Goal: Information Seeking & Learning: Compare options

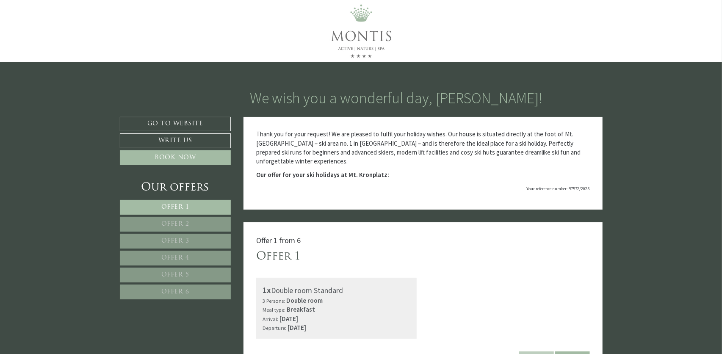
click at [190, 217] on link "Offer 2" at bounding box center [175, 224] width 111 height 15
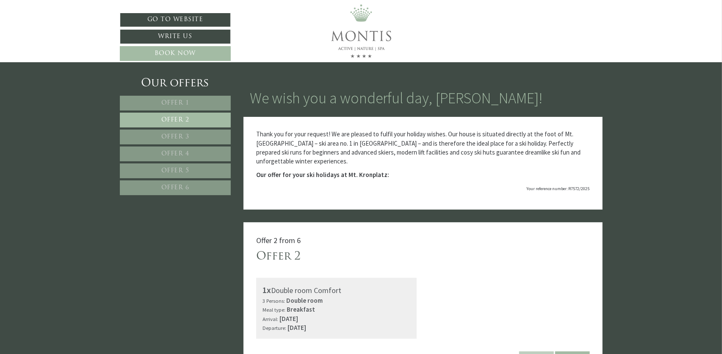
scroll to position [222, 0]
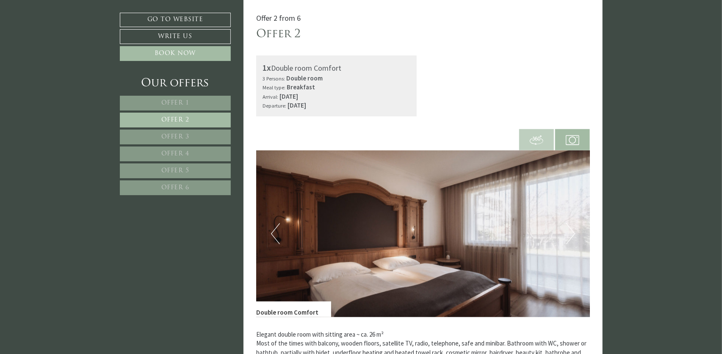
click at [170, 135] on span "Offer 3" at bounding box center [175, 137] width 28 height 6
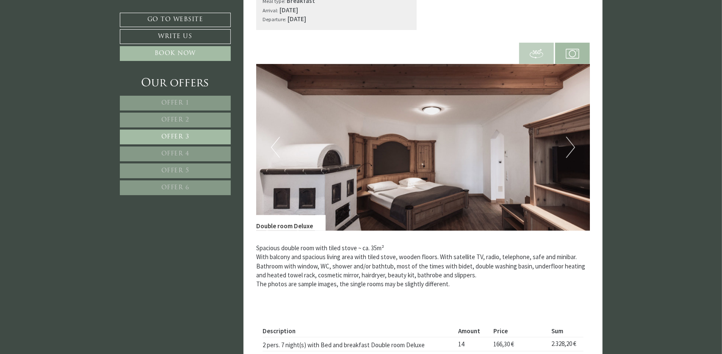
scroll to position [307, 0]
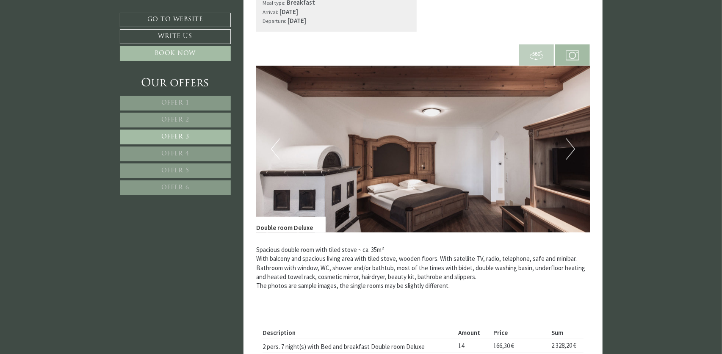
click at [574, 150] on button "Next" at bounding box center [570, 148] width 9 height 21
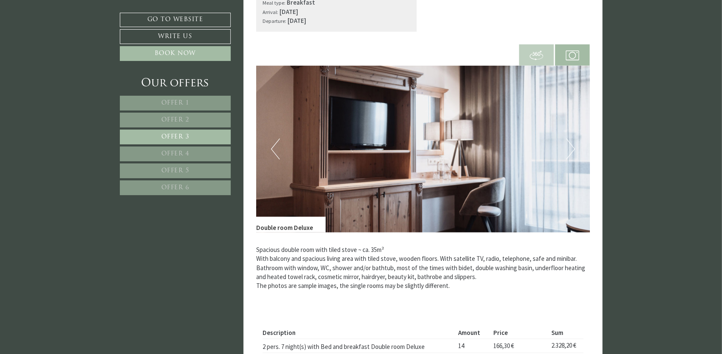
click at [573, 149] on button "Next" at bounding box center [570, 148] width 9 height 21
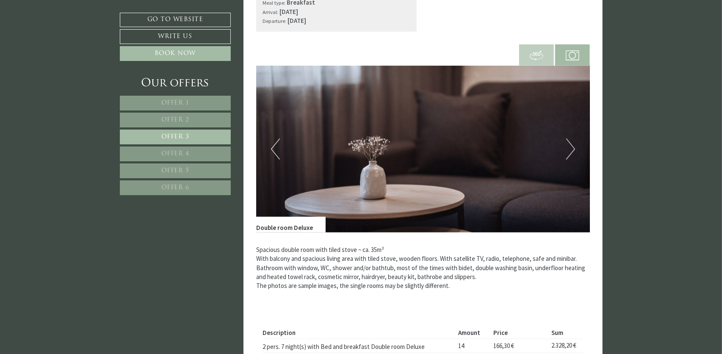
click at [573, 149] on button "Next" at bounding box center [570, 148] width 9 height 21
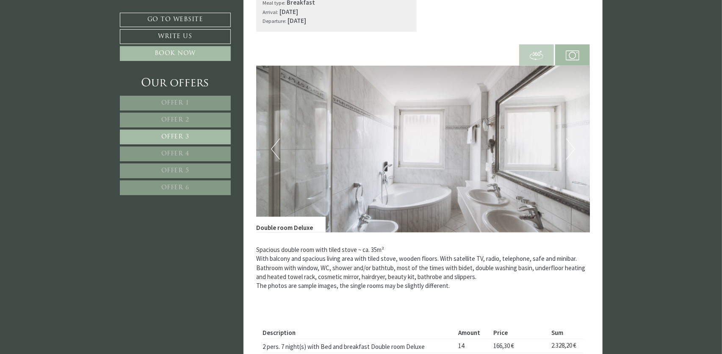
click at [573, 149] on button "Next" at bounding box center [570, 148] width 9 height 21
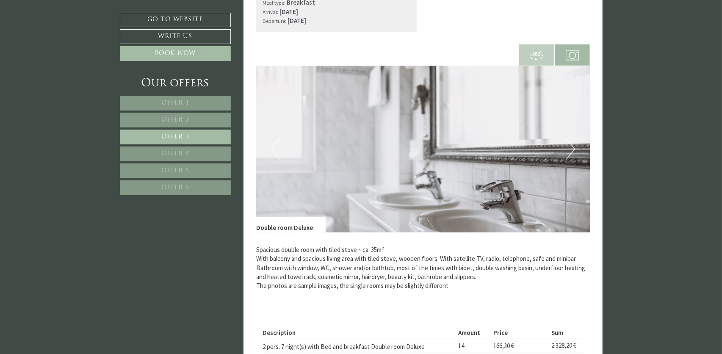
click at [575, 148] on button "Next" at bounding box center [570, 148] width 9 height 21
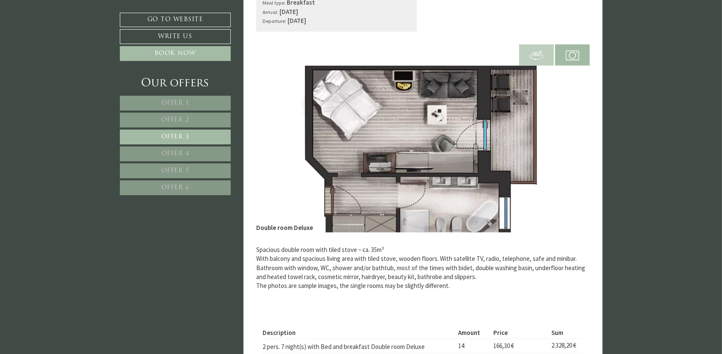
click at [572, 147] on button "Next" at bounding box center [570, 148] width 9 height 21
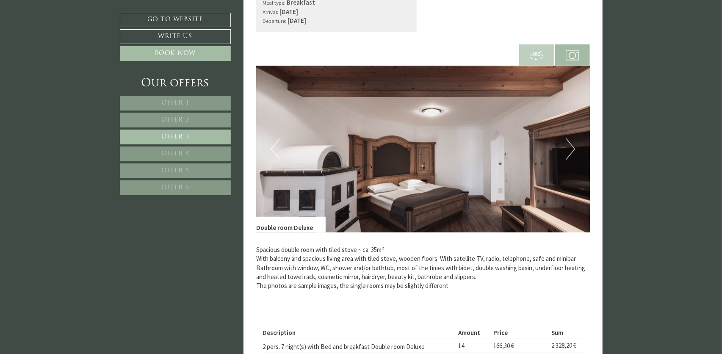
click at [572, 147] on button "Next" at bounding box center [570, 148] width 9 height 21
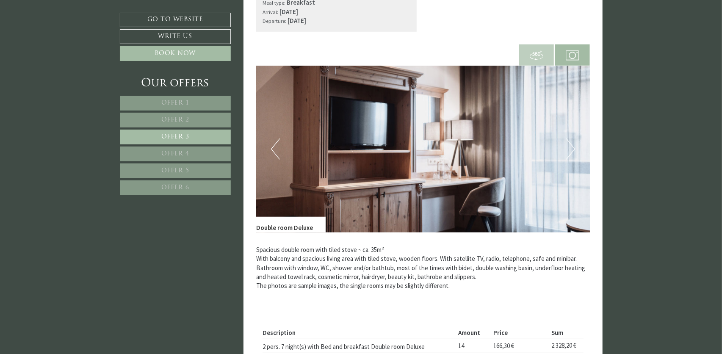
click at [572, 147] on button "Next" at bounding box center [570, 148] width 9 height 21
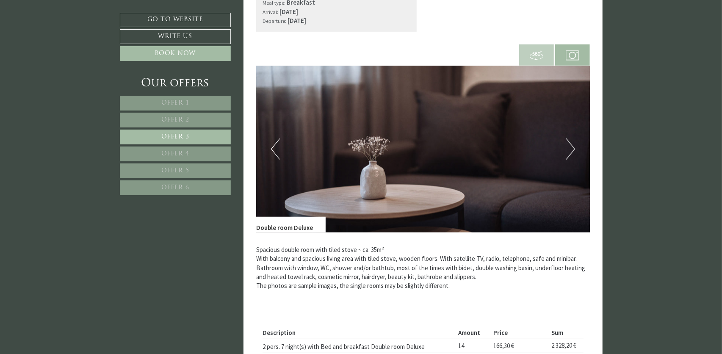
click at [572, 147] on button "Next" at bounding box center [570, 148] width 9 height 21
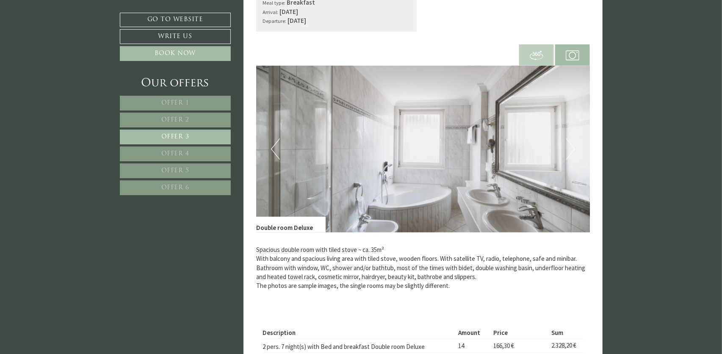
click at [185, 149] on link "Offer 4" at bounding box center [175, 153] width 111 height 15
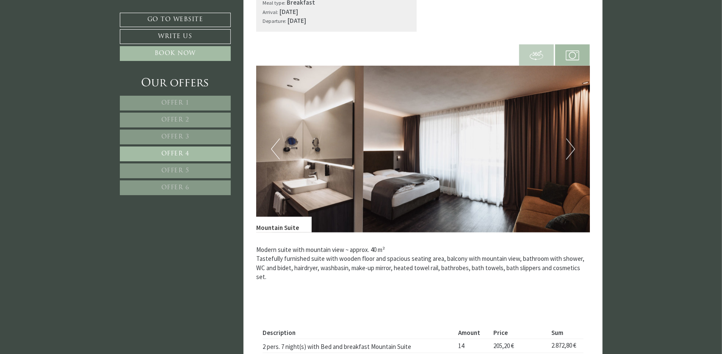
click at [573, 147] on button "Next" at bounding box center [570, 148] width 9 height 21
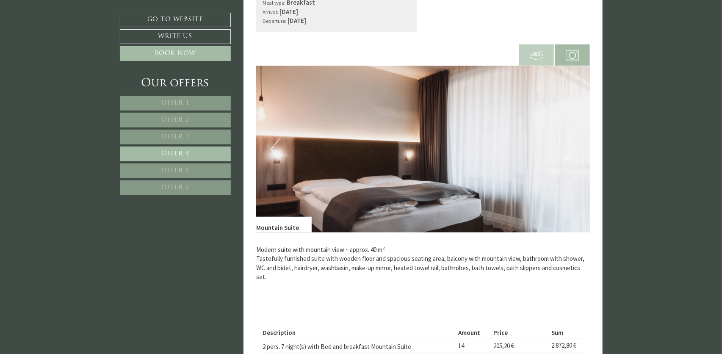
click at [573, 147] on button "Next" at bounding box center [570, 148] width 9 height 21
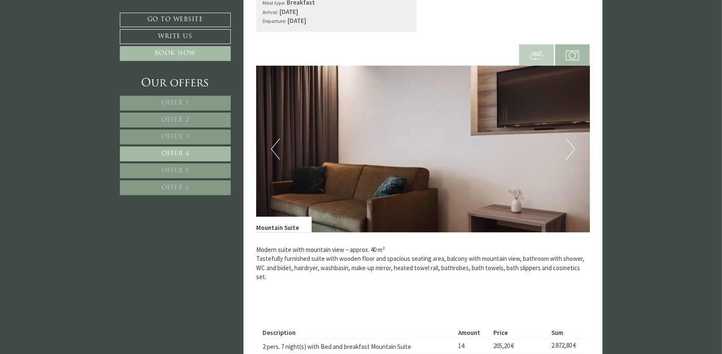
click at [574, 149] on button "Next" at bounding box center [570, 148] width 9 height 21
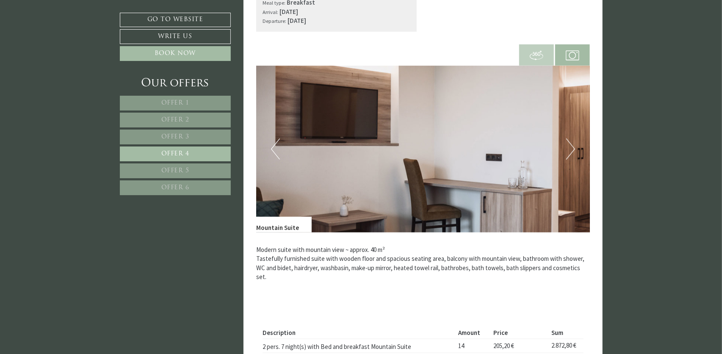
click at [574, 149] on button "Next" at bounding box center [570, 148] width 9 height 21
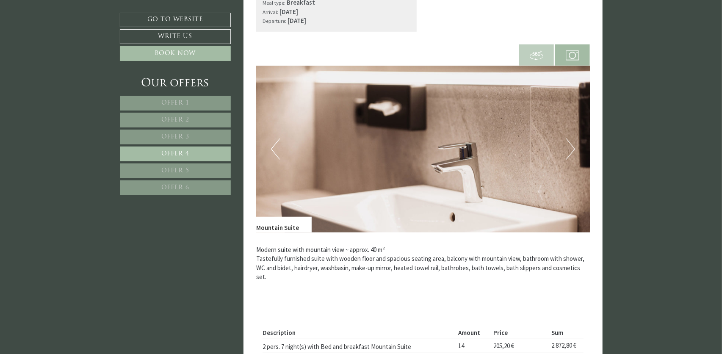
click at [574, 149] on button "Next" at bounding box center [570, 148] width 9 height 21
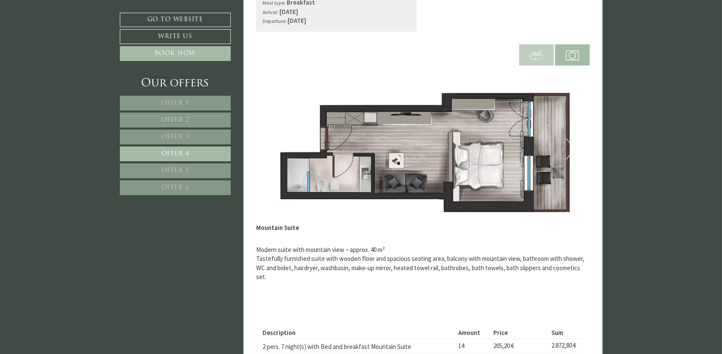
click at [182, 169] on span "Offer 5" at bounding box center [175, 171] width 28 height 6
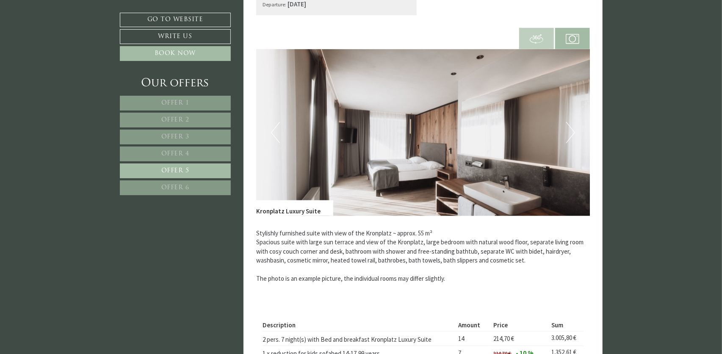
scroll to position [349, 0]
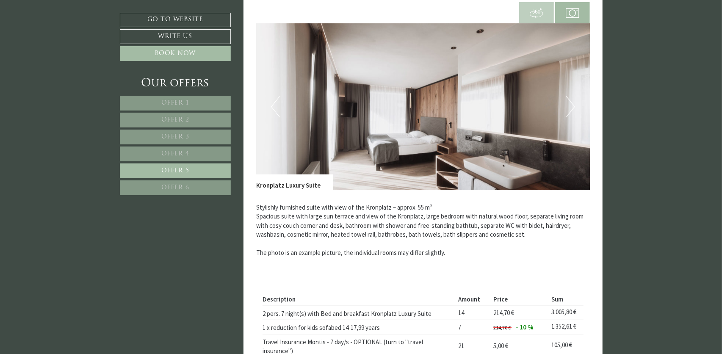
click at [570, 101] on button "Next" at bounding box center [570, 106] width 9 height 21
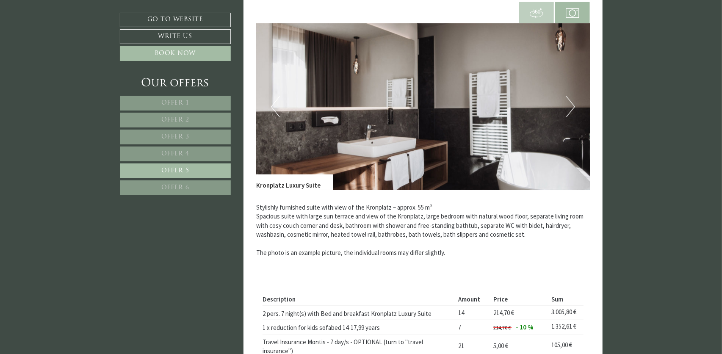
click at [570, 102] on button "Next" at bounding box center [570, 106] width 9 height 21
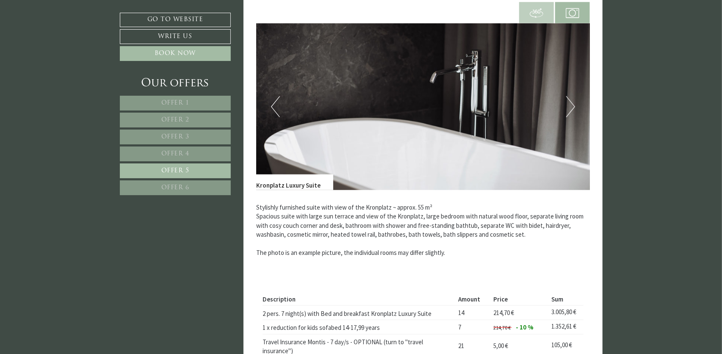
click at [570, 102] on button "Next" at bounding box center [570, 106] width 9 height 21
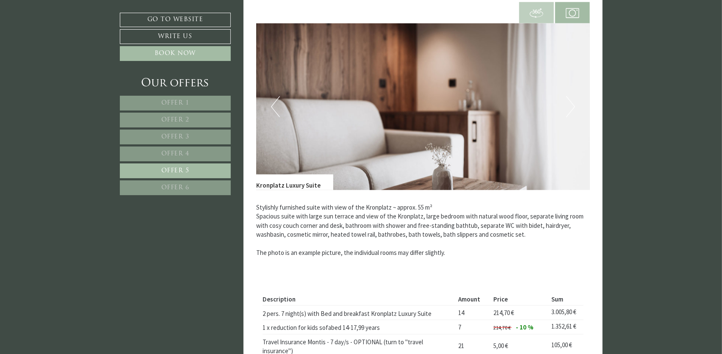
click at [570, 102] on button "Next" at bounding box center [570, 106] width 9 height 21
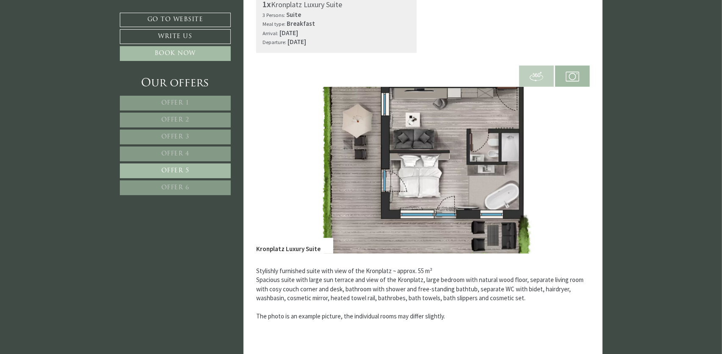
scroll to position [307, 0]
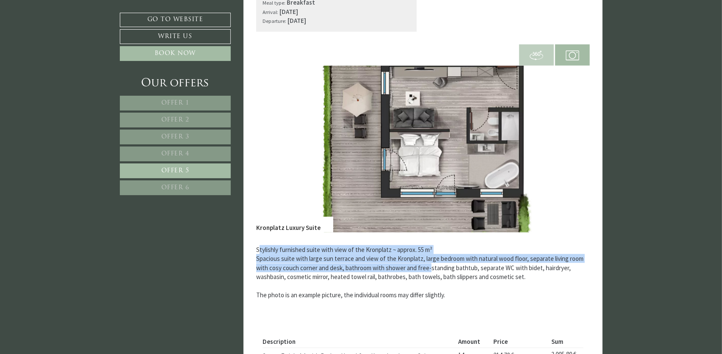
drag, startPoint x: 258, startPoint y: 250, endPoint x: 431, endPoint y: 272, distance: 174.1
click at [431, 272] on p "Stylishly furnished suite with view of the Kronplatz ~ approx. 55 m² Spacious s…" at bounding box center [423, 272] width 334 height 55
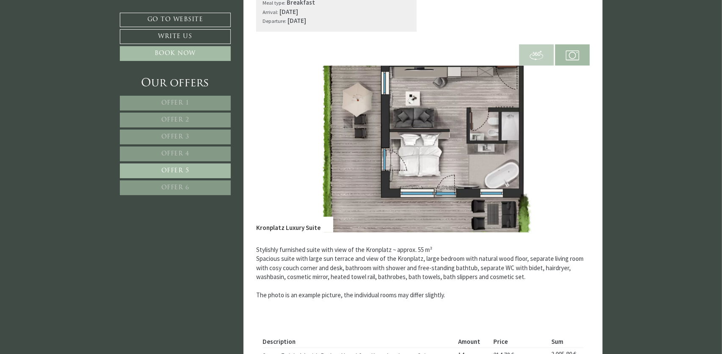
click at [528, 276] on p "Stylishly furnished suite with view of the Kronplatz ~ approx. 55 m² Spacious s…" at bounding box center [423, 272] width 334 height 55
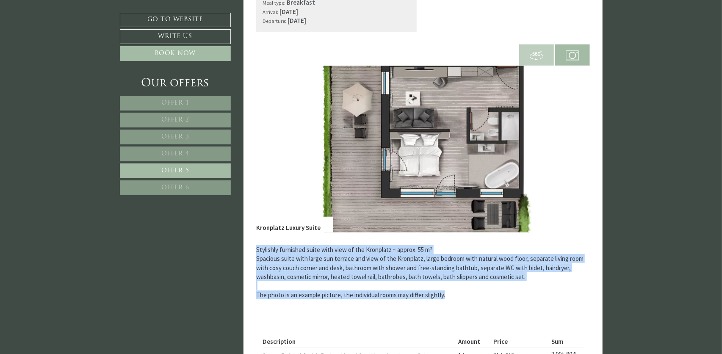
drag, startPoint x: 456, startPoint y: 295, endPoint x: 255, endPoint y: 250, distance: 205.5
click at [255, 250] on div "Offer 5 from 6 Offer 5 1x Kronplatz Luxury Suite 3 Persons: Suite Meal type: Br…" at bounding box center [422, 202] width 359 height 575
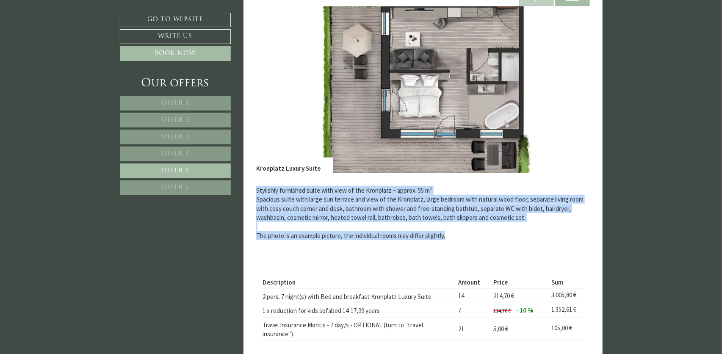
scroll to position [349, 0]
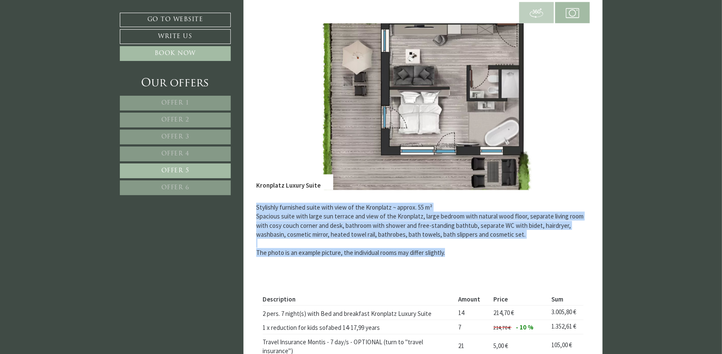
copy p "Stylishly furnished suite with view of the Kronplatz ~ approx. 55 m² Spacious s…"
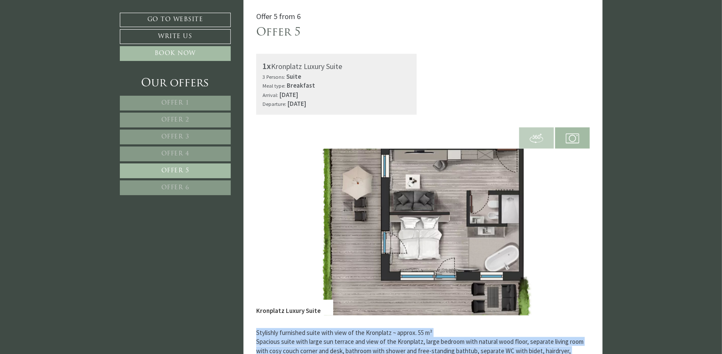
scroll to position [222, 0]
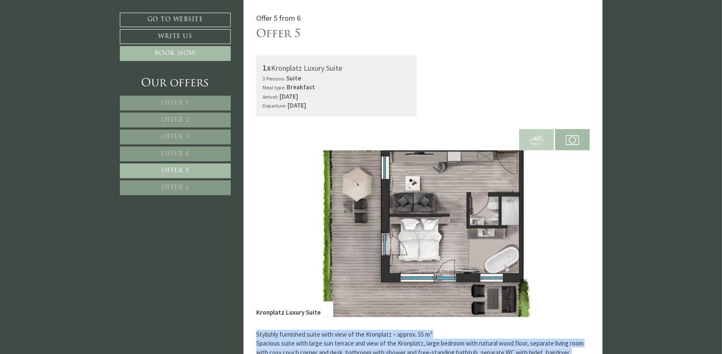
click at [184, 136] on span "Offer 3" at bounding box center [175, 137] width 28 height 6
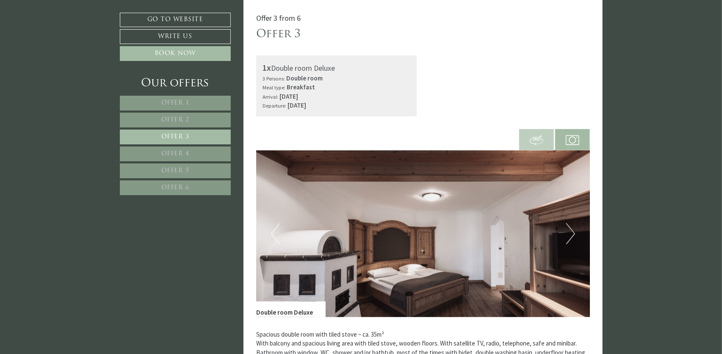
click at [575, 238] on img at bounding box center [423, 233] width 334 height 167
click at [570, 232] on button "Next" at bounding box center [570, 233] width 9 height 21
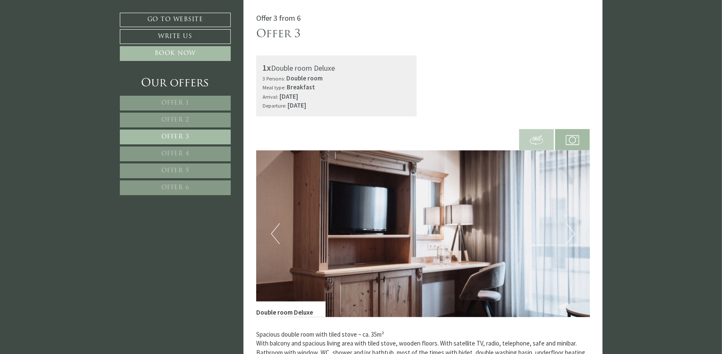
click at [570, 232] on button "Next" at bounding box center [570, 233] width 9 height 21
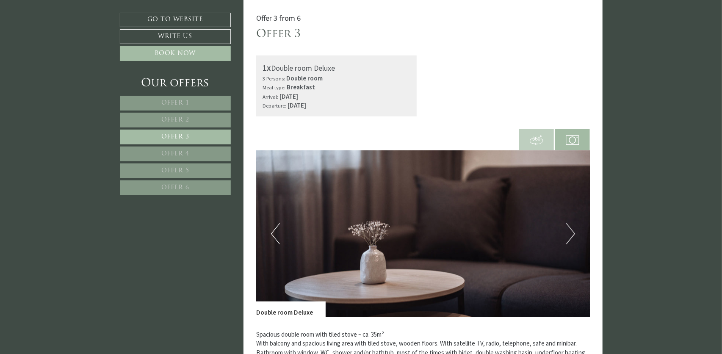
click at [570, 232] on button "Next" at bounding box center [570, 233] width 9 height 21
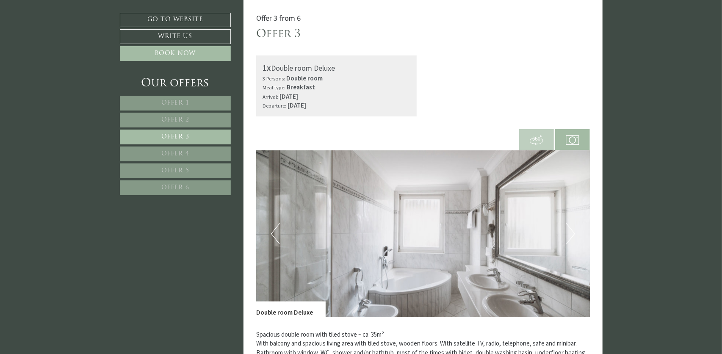
click at [570, 232] on button "Next" at bounding box center [570, 233] width 9 height 21
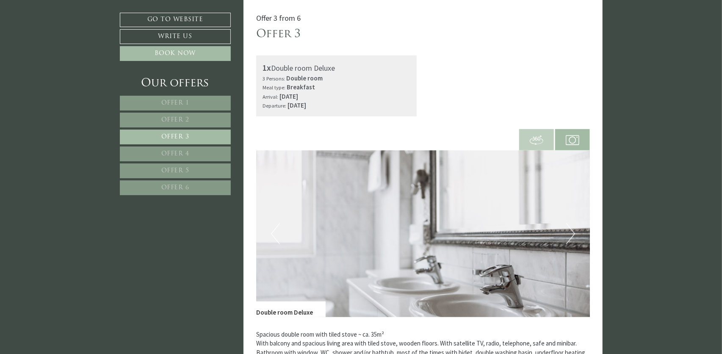
click at [570, 232] on button "Next" at bounding box center [570, 233] width 9 height 21
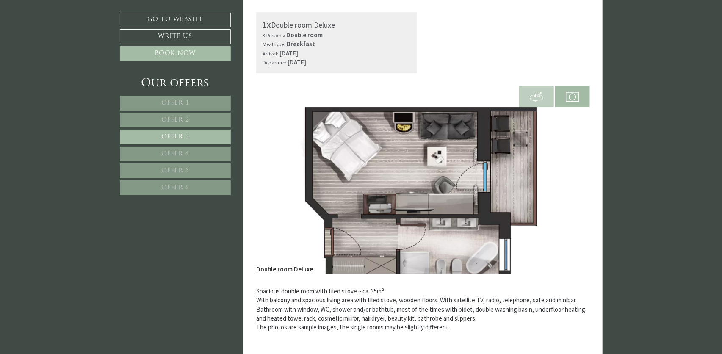
scroll to position [265, 0]
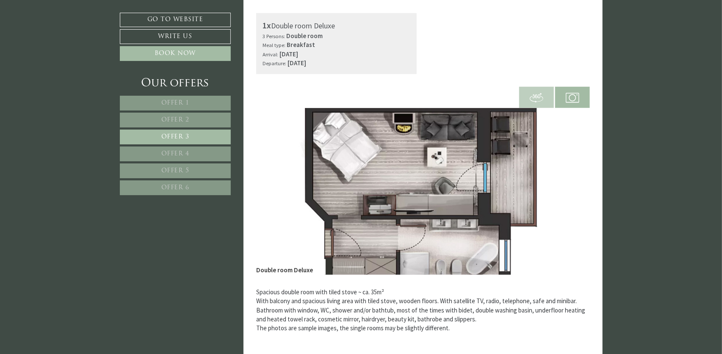
click at [181, 171] on span "Offer 5" at bounding box center [175, 171] width 28 height 6
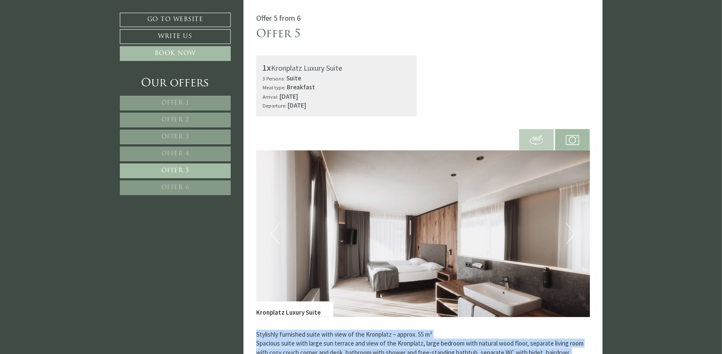
click at [173, 188] on span "Offer 6" at bounding box center [175, 188] width 28 height 6
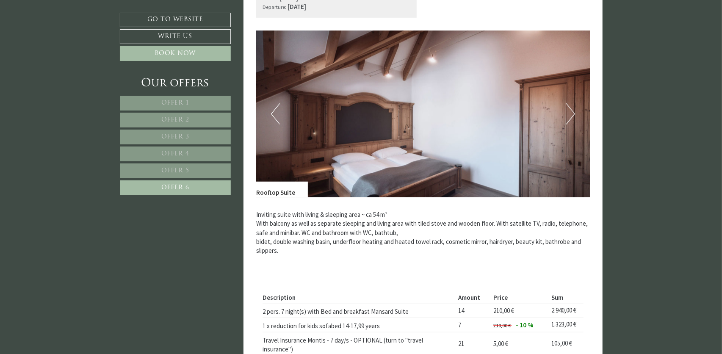
scroll to position [307, 0]
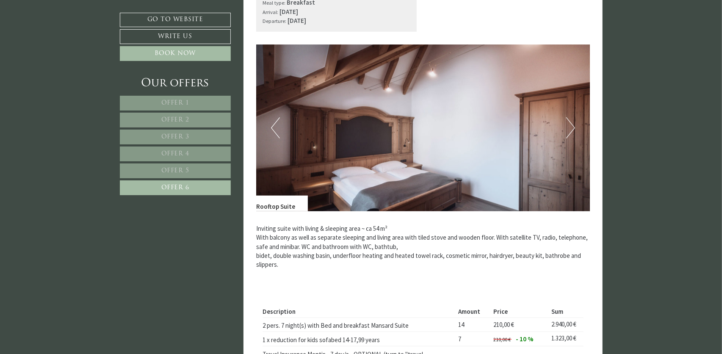
click at [572, 126] on button "Next" at bounding box center [570, 127] width 9 height 21
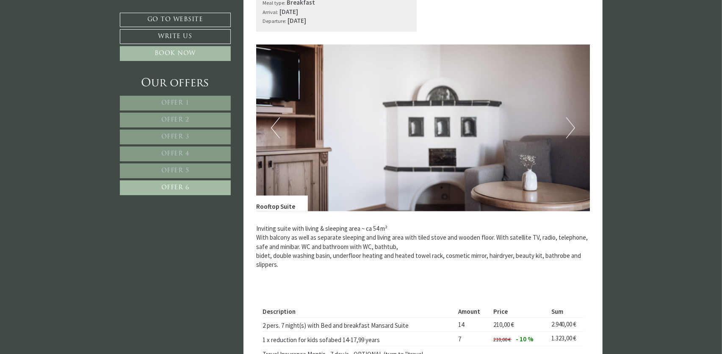
click at [572, 126] on button "Next" at bounding box center [570, 127] width 9 height 21
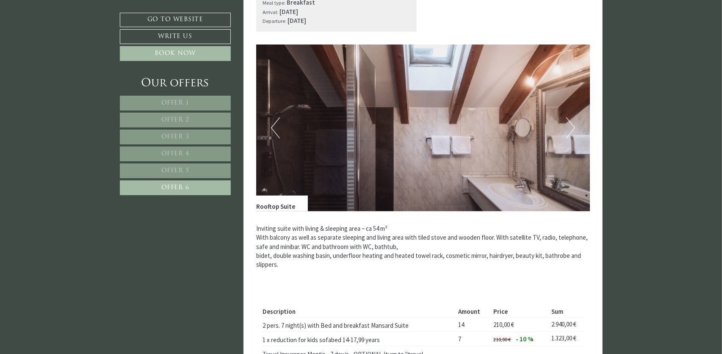
click at [574, 130] on button "Next" at bounding box center [570, 127] width 9 height 21
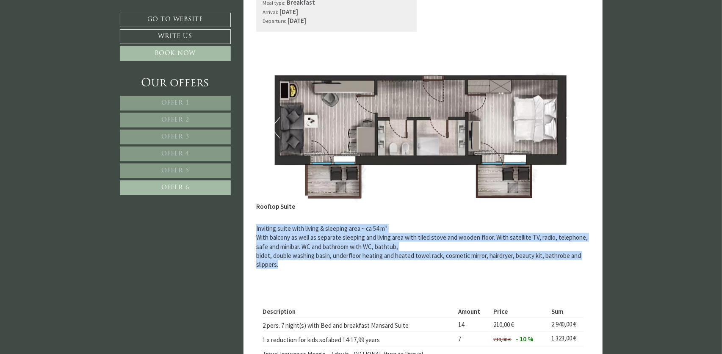
drag, startPoint x: 256, startPoint y: 226, endPoint x: 363, endPoint y: 271, distance: 116.1
click at [363, 271] on div "Inviting suite with living & sleeping area ~ ca 54 m² With balcony as well as s…" at bounding box center [423, 248] width 334 height 75
copy p "Inviting suite with living & sleeping area ~ ca 54 m² With balcony as well as s…"
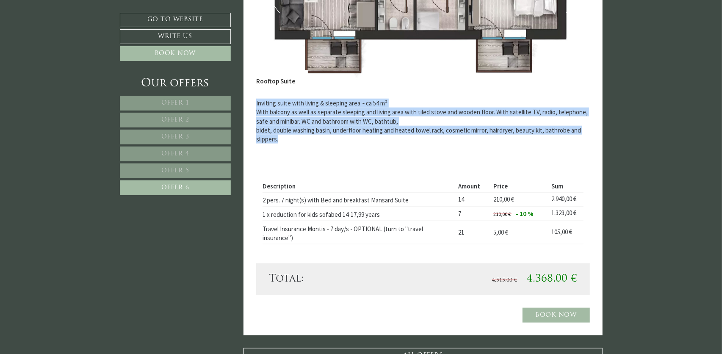
scroll to position [434, 0]
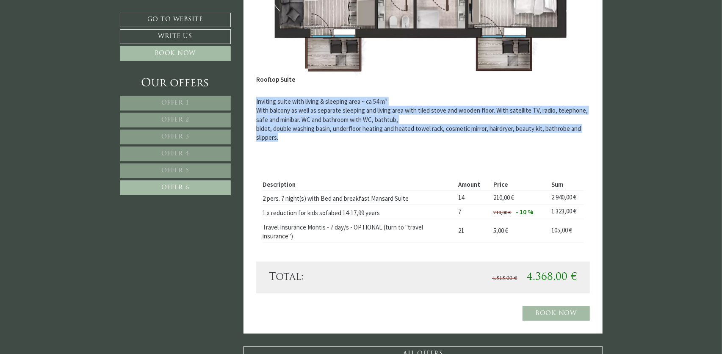
click at [195, 166] on link "Offer 5" at bounding box center [175, 170] width 111 height 15
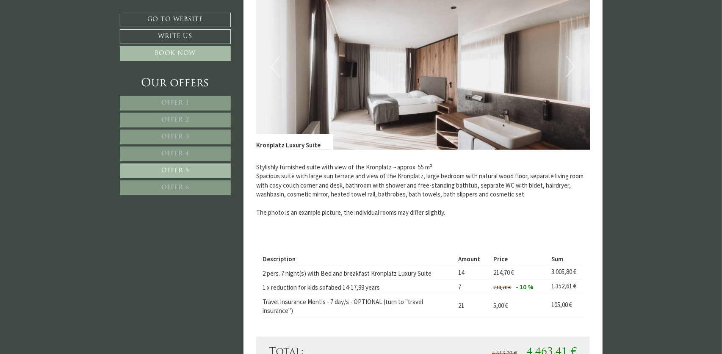
scroll to position [392, 0]
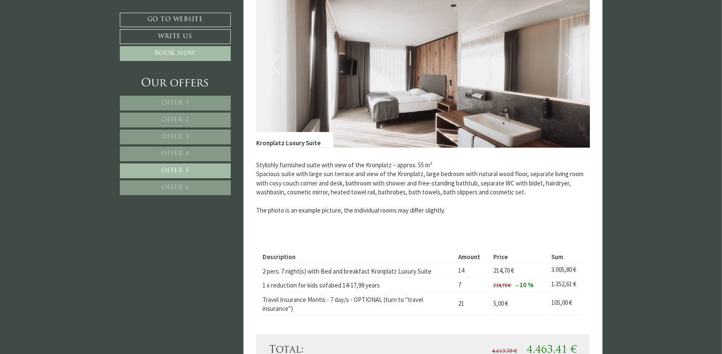
click at [202, 184] on link "Offer 6" at bounding box center [175, 187] width 111 height 15
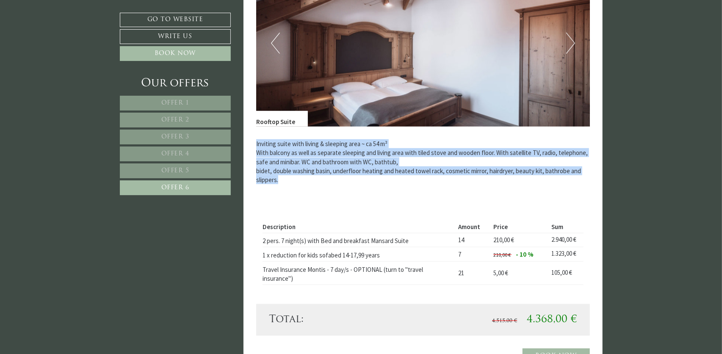
click at [436, 199] on div "Inviting suite with living & sleeping area ~ ca 54 m² With balcony as well as s…" at bounding box center [423, 164] width 334 height 75
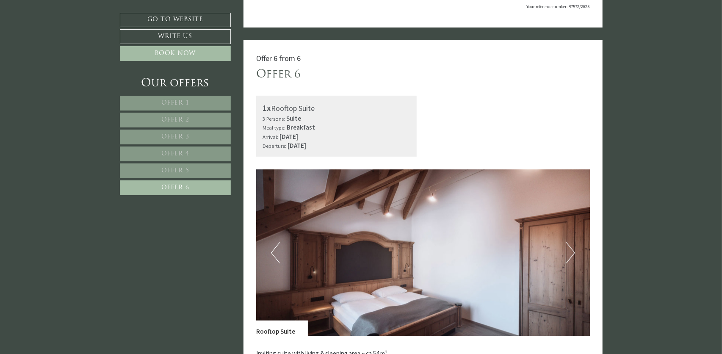
scroll to position [212, 0]
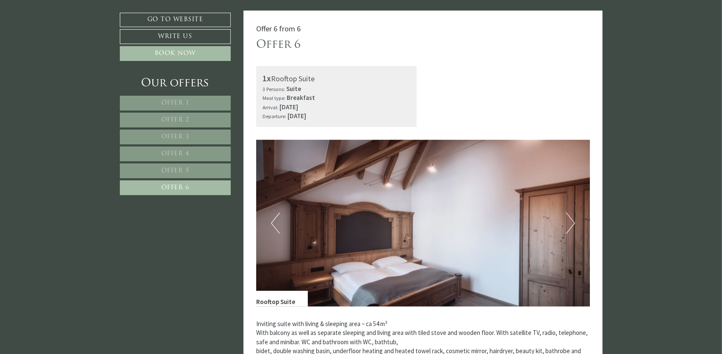
click at [570, 222] on button "Next" at bounding box center [570, 223] width 9 height 21
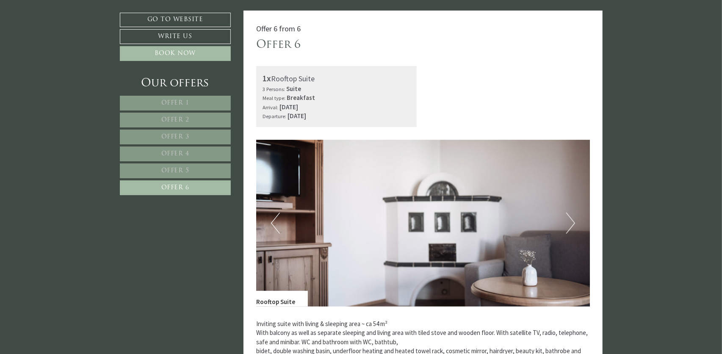
click at [570, 222] on button "Next" at bounding box center [570, 223] width 9 height 21
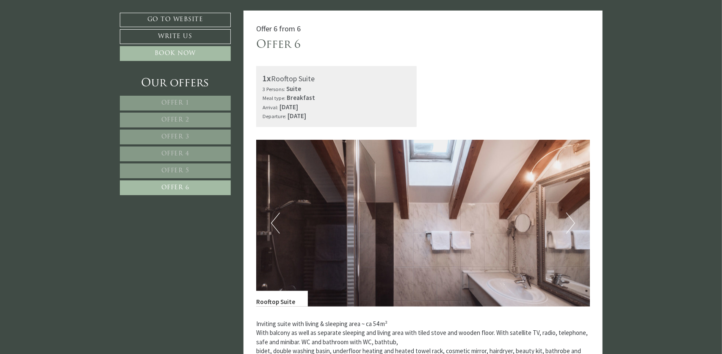
click at [570, 222] on button "Next" at bounding box center [570, 223] width 9 height 21
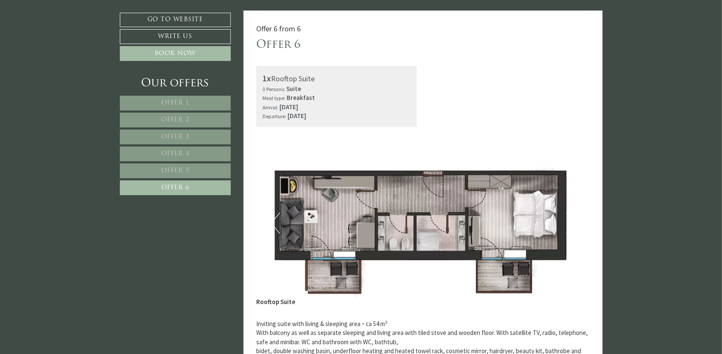
click at [166, 168] on span "Offer 5" at bounding box center [175, 171] width 28 height 6
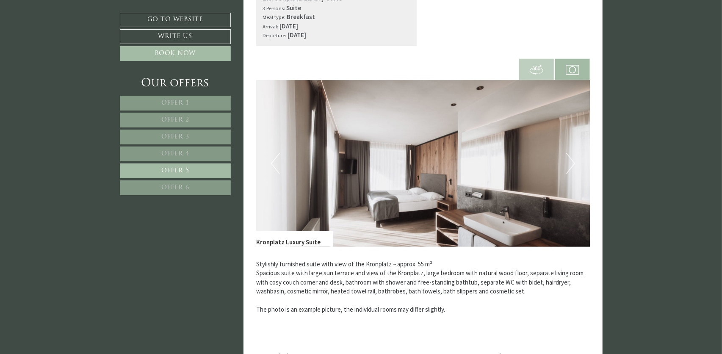
scroll to position [349, 0]
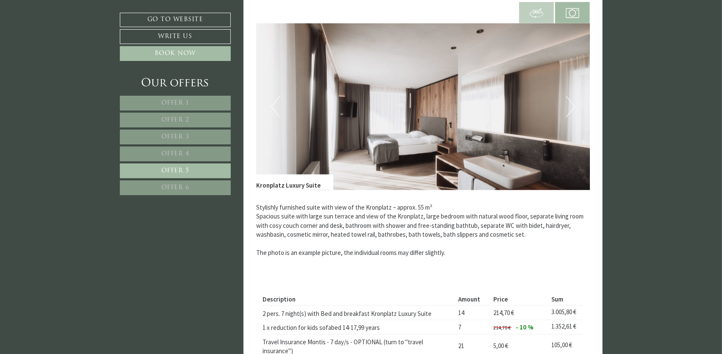
click at [572, 104] on button "Next" at bounding box center [570, 106] width 9 height 21
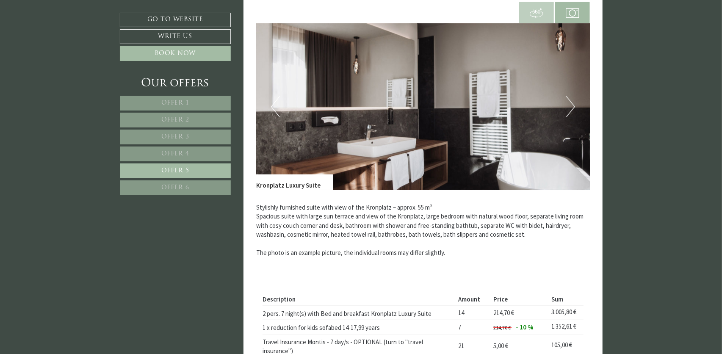
click at [572, 104] on button "Next" at bounding box center [570, 106] width 9 height 21
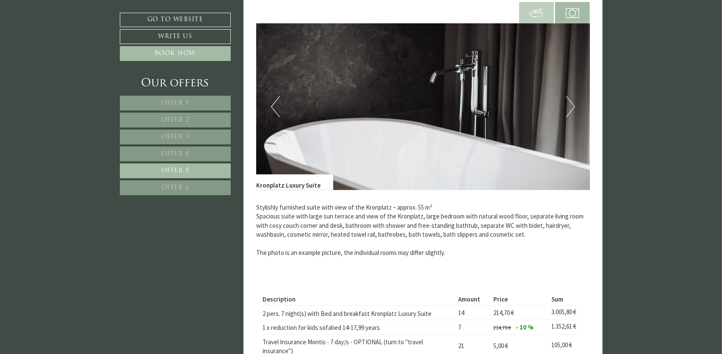
click at [572, 104] on button "Next" at bounding box center [570, 106] width 9 height 21
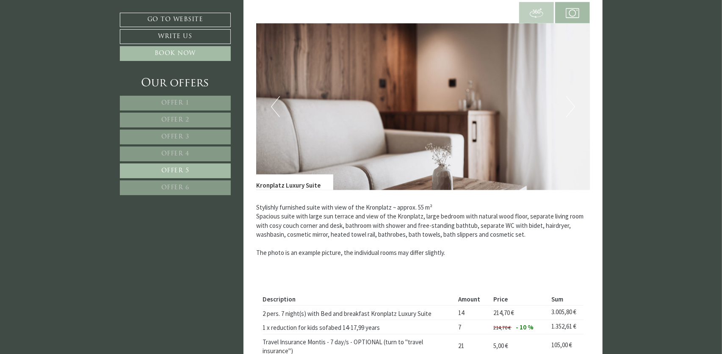
click at [572, 104] on button "Next" at bounding box center [570, 106] width 9 height 21
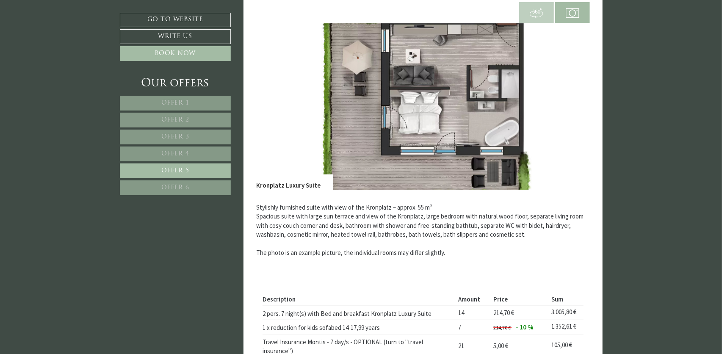
click at [166, 189] on span "Offer 6" at bounding box center [175, 188] width 28 height 6
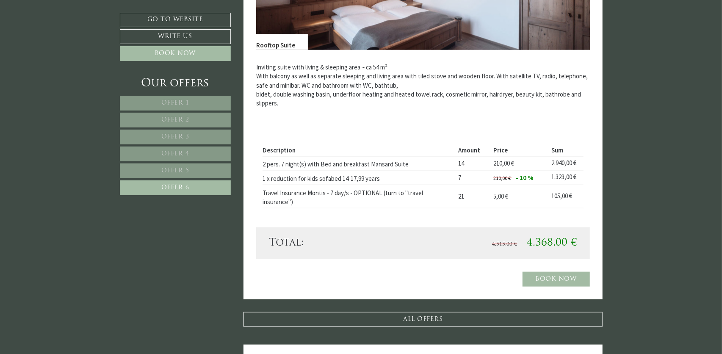
scroll to position [476, 0]
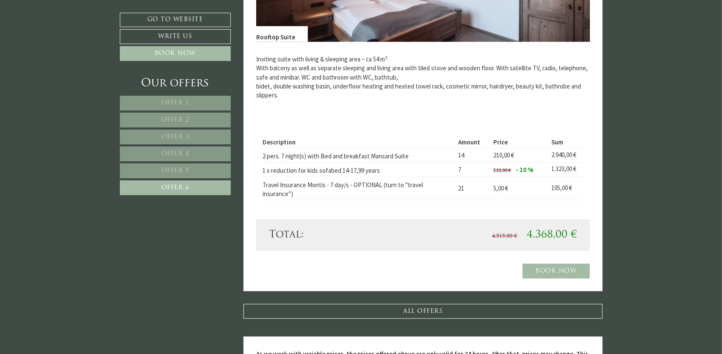
click at [173, 168] on span "Offer 5" at bounding box center [175, 171] width 28 height 6
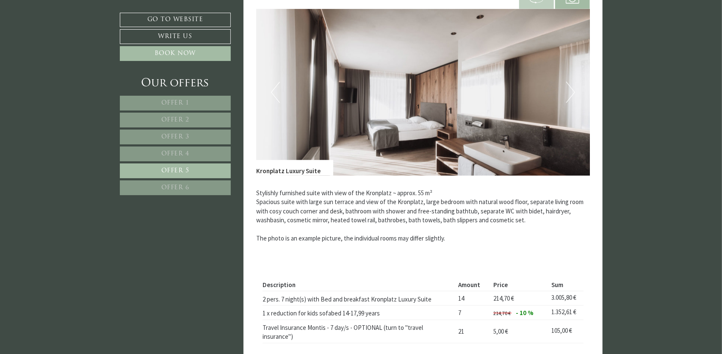
scroll to position [349, 0]
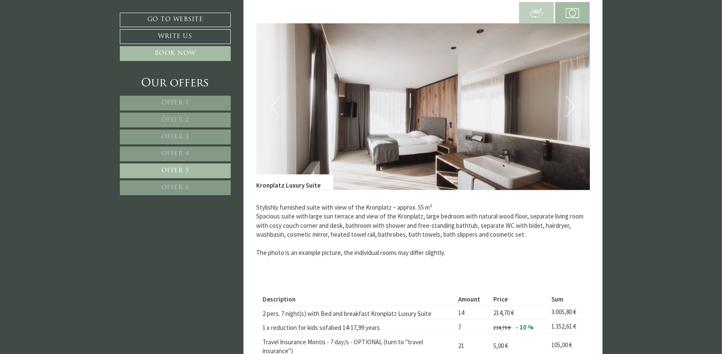
click at [569, 102] on button "Next" at bounding box center [570, 106] width 9 height 21
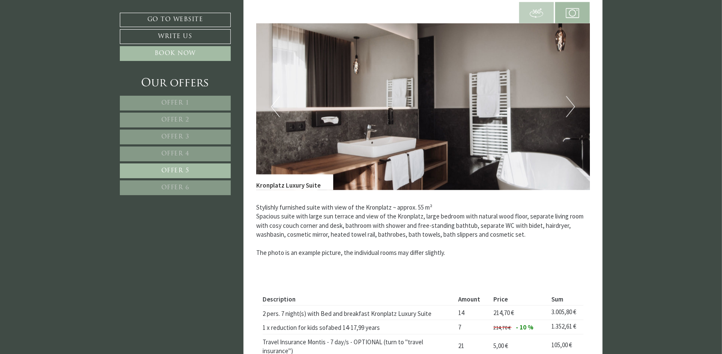
click at [569, 102] on button "Next" at bounding box center [570, 106] width 9 height 21
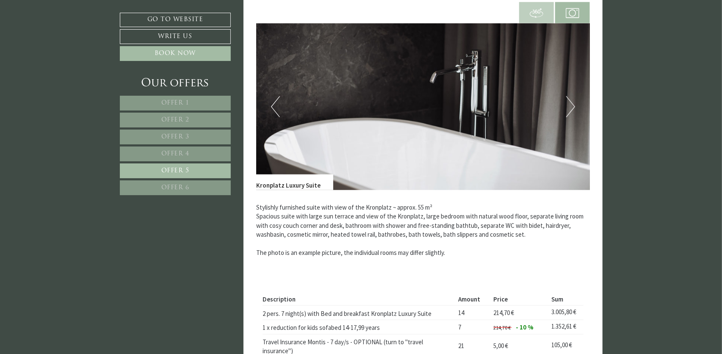
click at [570, 102] on button "Next" at bounding box center [570, 106] width 9 height 21
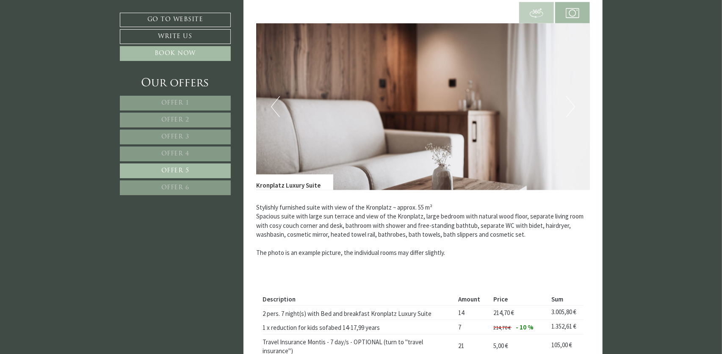
click at [570, 102] on button "Next" at bounding box center [570, 106] width 9 height 21
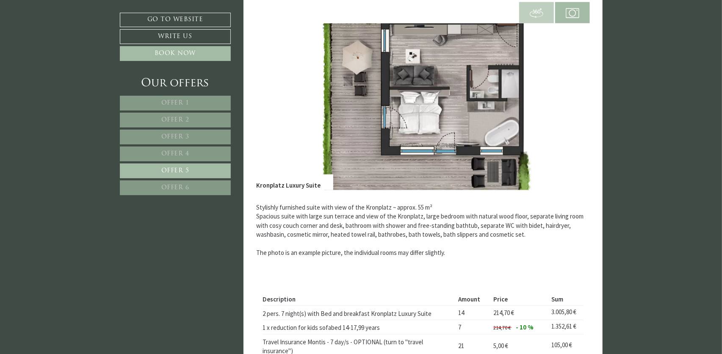
click at [187, 132] on link "Offer 3" at bounding box center [175, 137] width 111 height 15
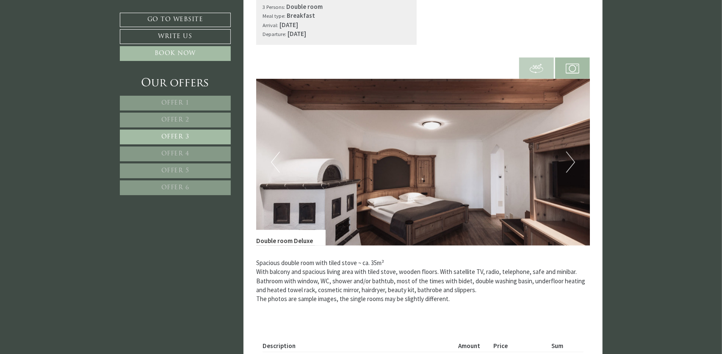
scroll to position [307, 0]
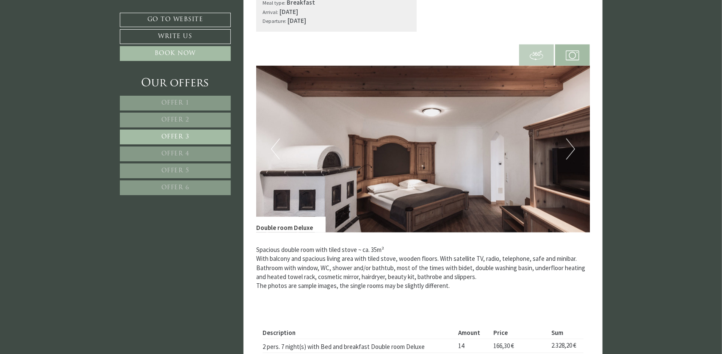
click at [184, 168] on span "Offer 5" at bounding box center [175, 171] width 28 height 6
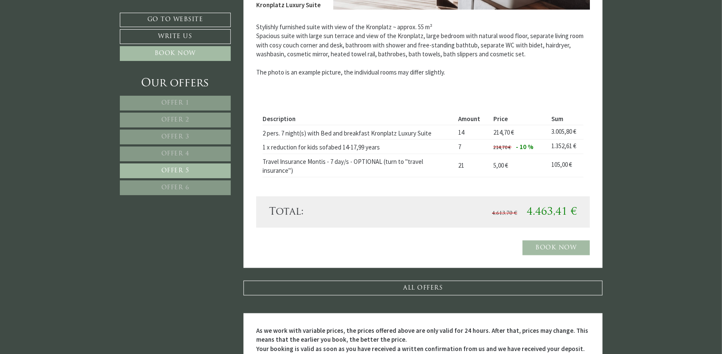
scroll to position [519, 0]
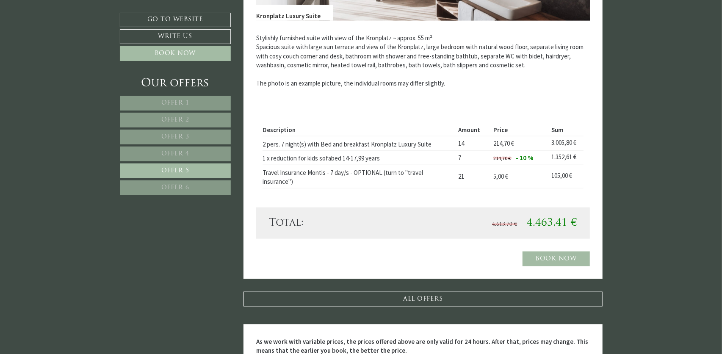
click at [177, 185] on span "Offer 6" at bounding box center [175, 188] width 28 height 6
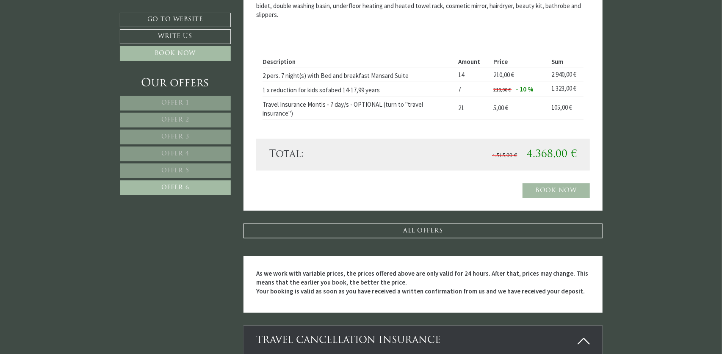
scroll to position [561, 0]
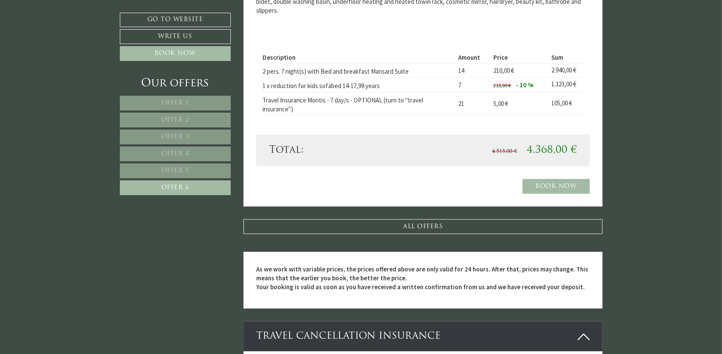
click at [182, 166] on link "Offer 5" at bounding box center [175, 170] width 111 height 15
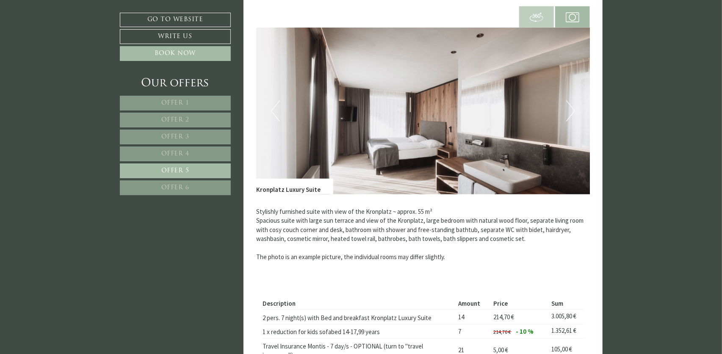
scroll to position [349, 0]
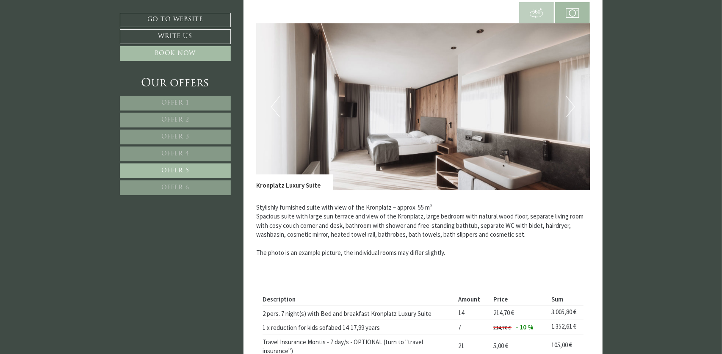
click at [434, 245] on p "Stylishly furnished suite with view of the Kronplatz ~ approx. 55 m² Spacious s…" at bounding box center [423, 230] width 334 height 55
click at [169, 136] on span "Offer 3" at bounding box center [175, 137] width 28 height 6
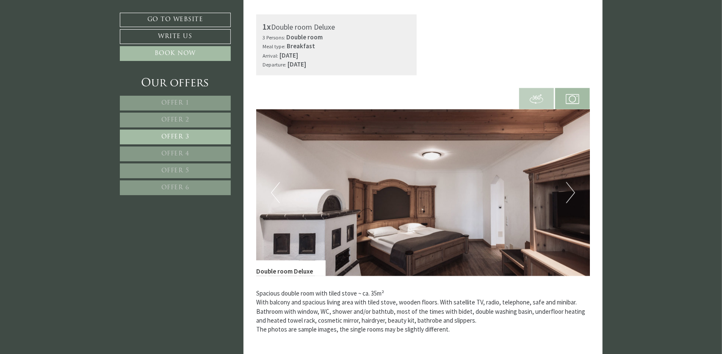
scroll to position [265, 0]
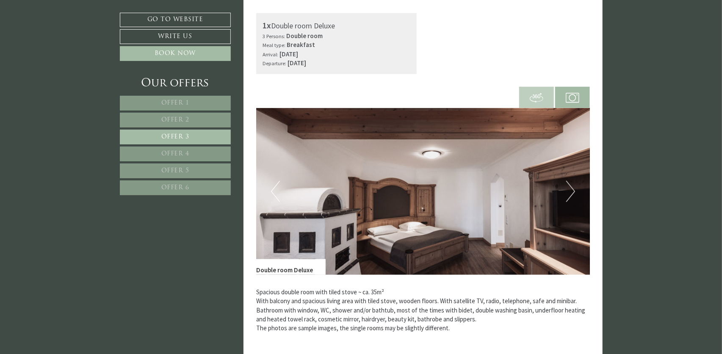
click at [178, 99] on link "Offer 1" at bounding box center [175, 103] width 111 height 15
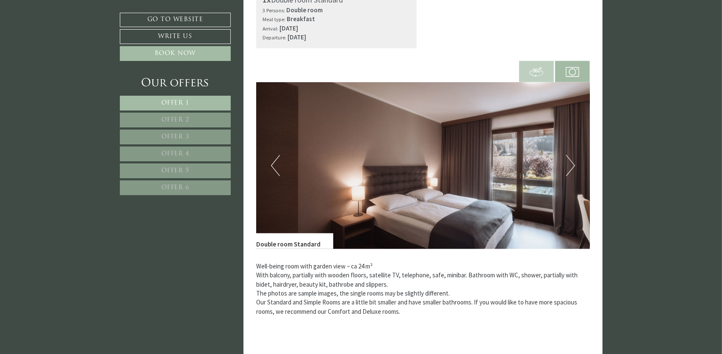
scroll to position [307, 0]
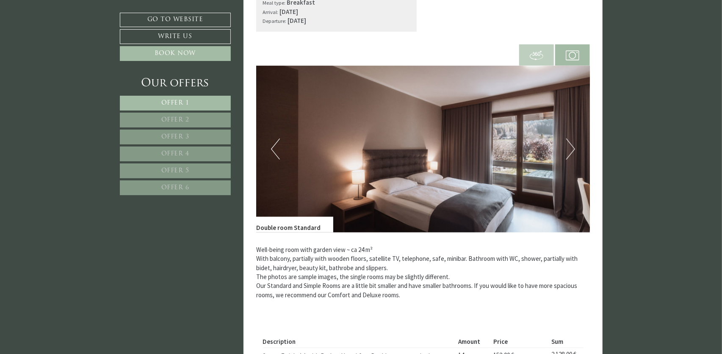
click at [180, 135] on span "Offer 3" at bounding box center [175, 137] width 28 height 6
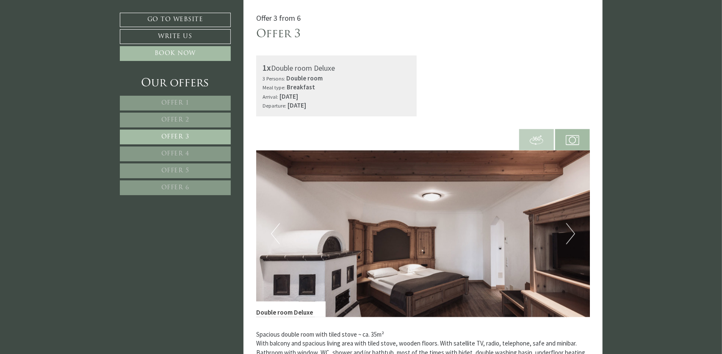
click at [568, 229] on button "Next" at bounding box center [570, 233] width 9 height 21
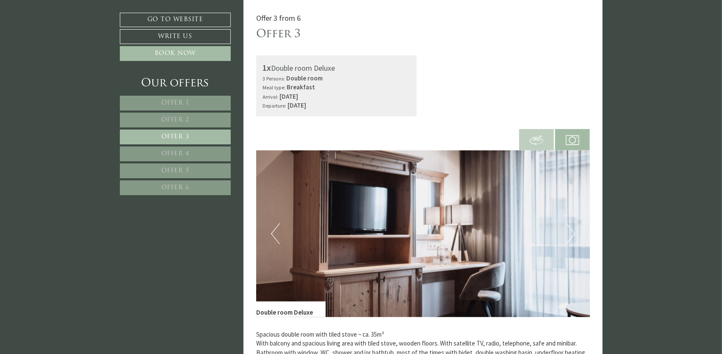
click at [572, 233] on button "Next" at bounding box center [570, 233] width 9 height 21
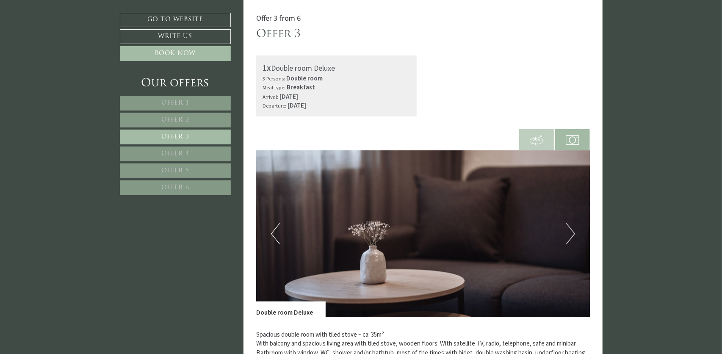
click at [572, 233] on button "Next" at bounding box center [570, 233] width 9 height 21
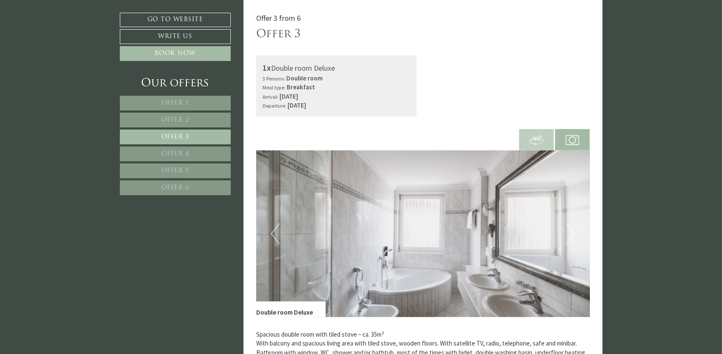
click at [572, 233] on button "Next" at bounding box center [570, 233] width 9 height 21
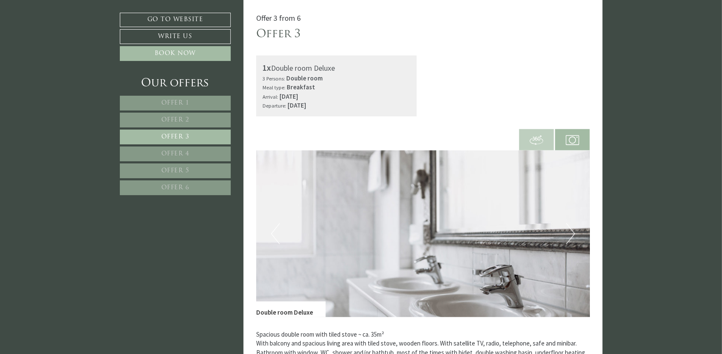
click at [572, 233] on button "Next" at bounding box center [570, 233] width 9 height 21
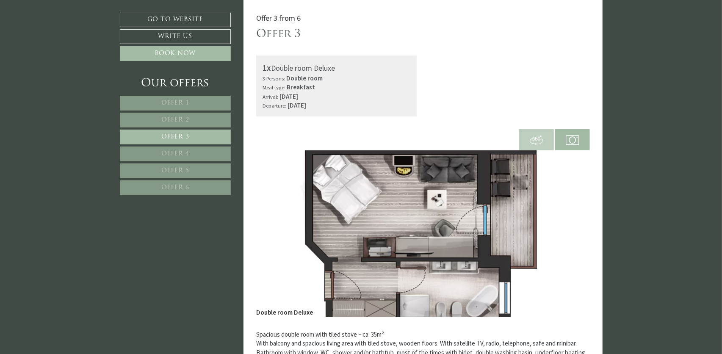
click at [184, 149] on link "Offer 4" at bounding box center [175, 153] width 111 height 15
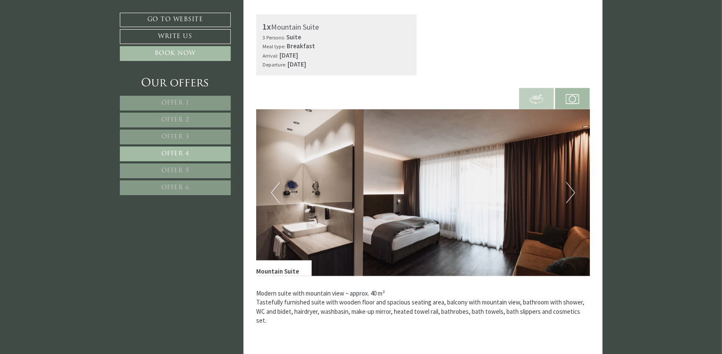
scroll to position [265, 0]
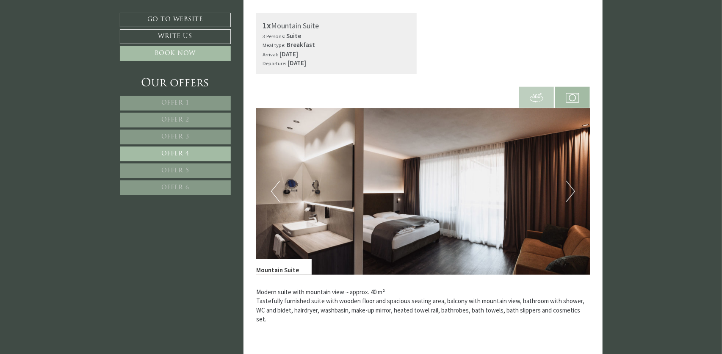
click at [572, 191] on button "Next" at bounding box center [570, 191] width 9 height 21
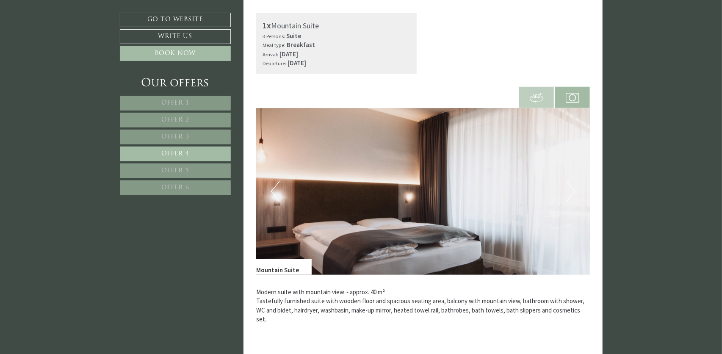
click at [572, 191] on button "Next" at bounding box center [570, 191] width 9 height 21
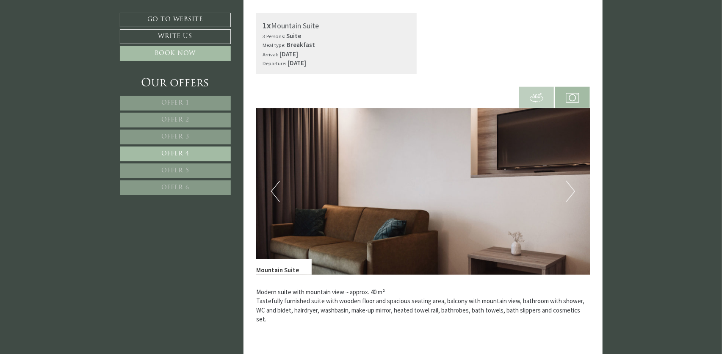
click at [572, 191] on button "Next" at bounding box center [570, 191] width 9 height 21
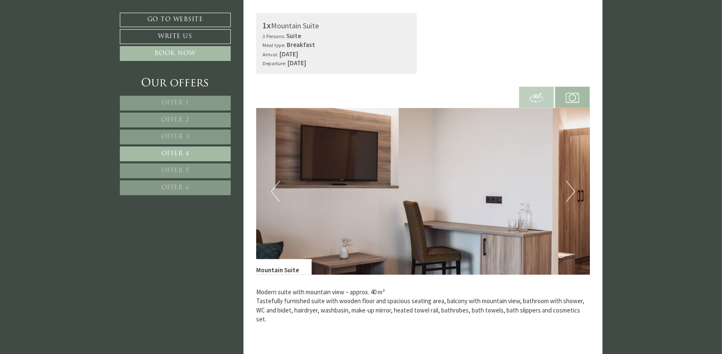
click at [572, 191] on button "Next" at bounding box center [570, 191] width 9 height 21
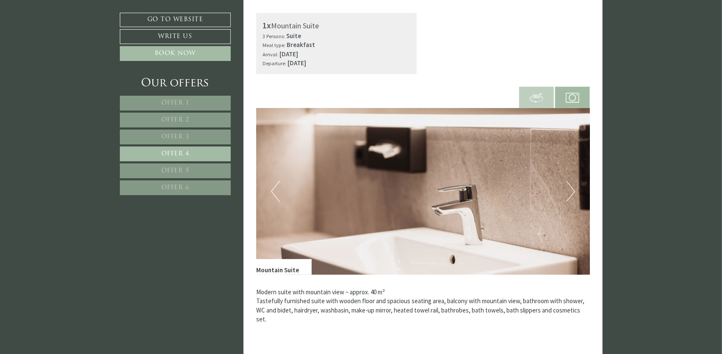
click at [572, 191] on button "Next" at bounding box center [570, 191] width 9 height 21
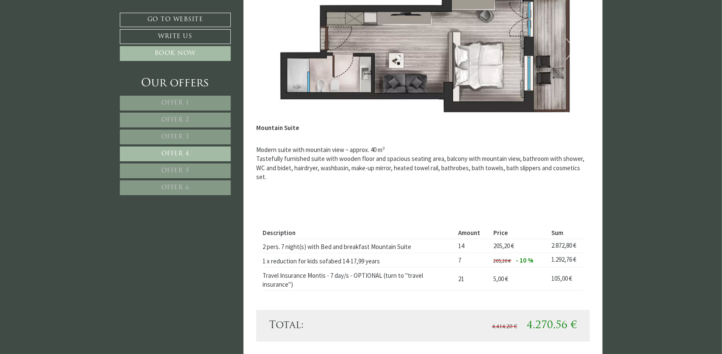
scroll to position [392, 0]
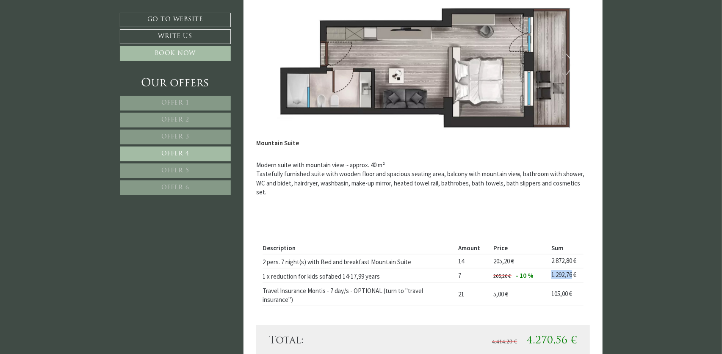
drag, startPoint x: 547, startPoint y: 273, endPoint x: 573, endPoint y: 276, distance: 26.0
click at [575, 276] on td "1.292,76 €" at bounding box center [565, 275] width 35 height 14
click at [569, 224] on div "Description Amount Price Sum 2 pers. 7 night(s) with Bed and breakfast Mountain…" at bounding box center [423, 274] width 334 height 102
click at [183, 139] on link "Offer 3" at bounding box center [175, 137] width 111 height 15
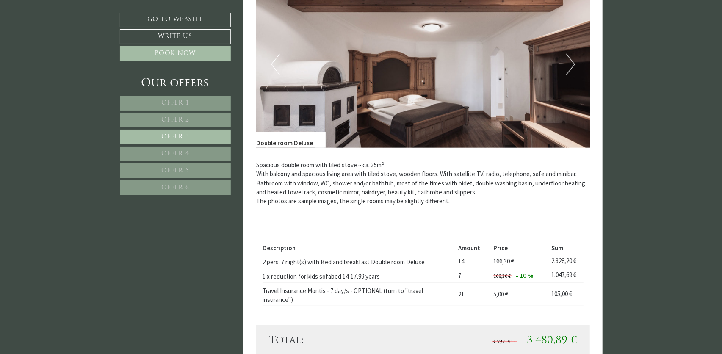
drag, startPoint x: 196, startPoint y: 147, endPoint x: 196, endPoint y: 159, distance: 11.9
click at [196, 147] on link "Offer 4" at bounding box center [175, 153] width 111 height 15
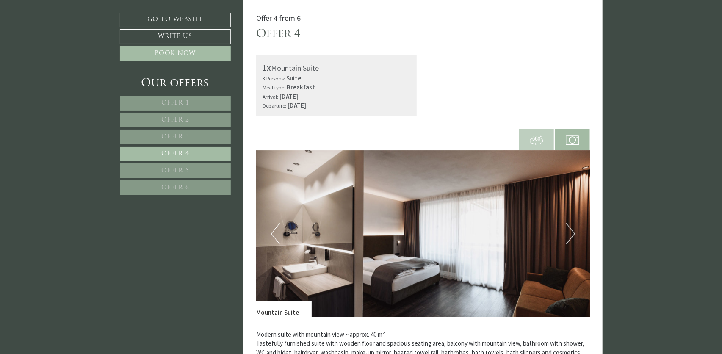
click at [184, 168] on span "Offer 5" at bounding box center [175, 171] width 28 height 6
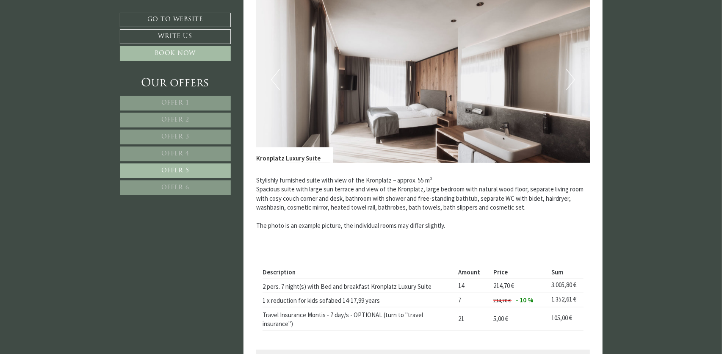
scroll to position [434, 0]
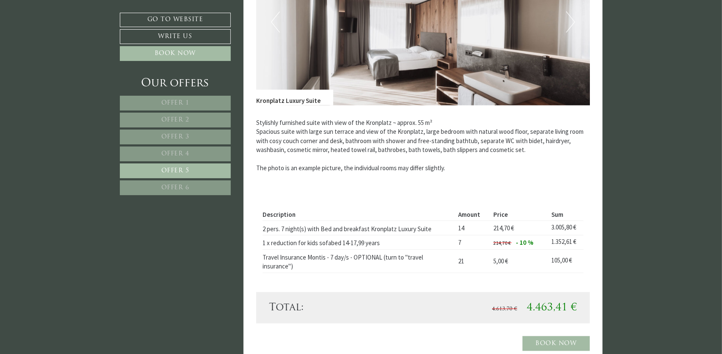
click at [188, 153] on span "Offer 4" at bounding box center [175, 154] width 28 height 6
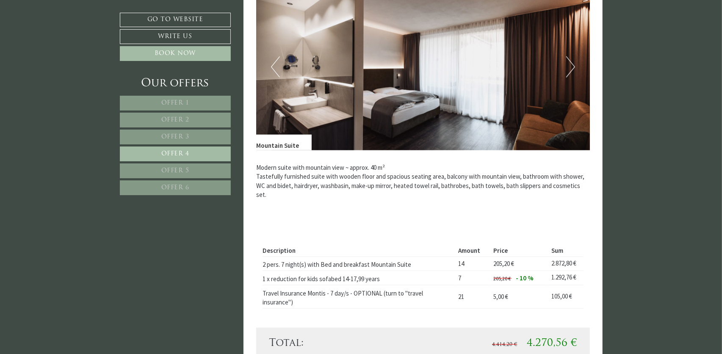
scroll to position [392, 0]
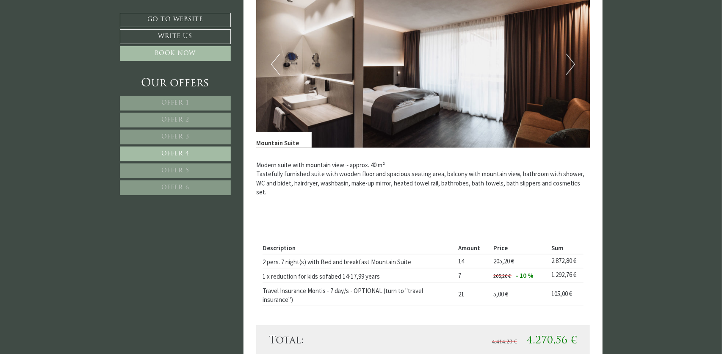
click at [173, 169] on span "Offer 5" at bounding box center [175, 171] width 28 height 6
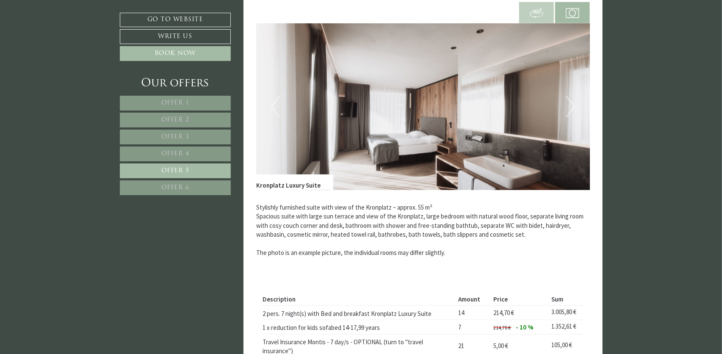
scroll to position [434, 0]
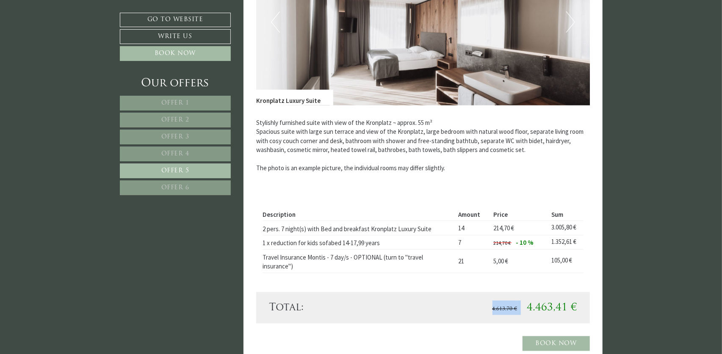
drag, startPoint x: 529, startPoint y: 304, endPoint x: 583, endPoint y: 303, distance: 53.8
click at [583, 303] on div "4.613,70 € 4.463,41 €" at bounding box center [503, 308] width 160 height 14
click at [547, 284] on div "Description Amount Price Sum 2 pers. 7 night(s) with Bed and breakfast Kronplat…" at bounding box center [423, 240] width 334 height 102
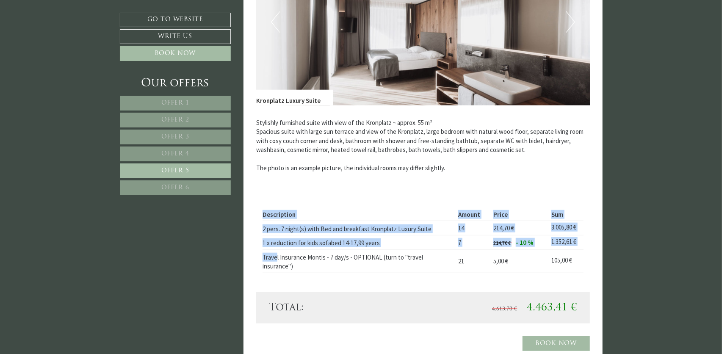
drag, startPoint x: 277, startPoint y: 254, endPoint x: 393, endPoint y: 273, distance: 117.9
click at [393, 273] on div "Description Amount Price Sum 2 pers. 7 night(s) with Bed and breakfast Kronplat…" at bounding box center [423, 240] width 334 height 102
click at [406, 270] on td "Travel Insurance Montis - 7 day/s - OPTIONAL (turn to "travel insurance")" at bounding box center [358, 260] width 193 height 23
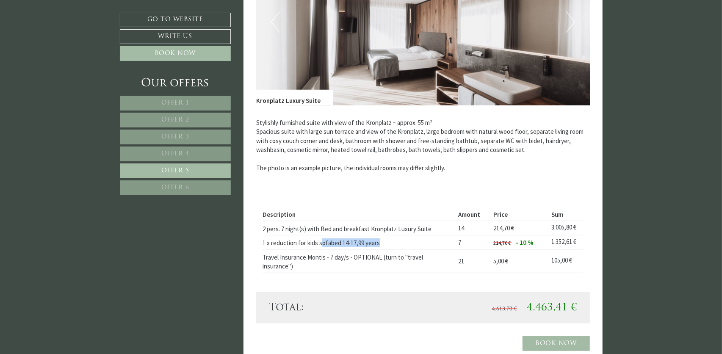
drag, startPoint x: 323, startPoint y: 243, endPoint x: 392, endPoint y: 243, distance: 69.0
click at [392, 243] on td "1 x reduction for kids sofabed 14-17,99 years" at bounding box center [358, 242] width 193 height 14
drag, startPoint x: 545, startPoint y: 242, endPoint x: 573, endPoint y: 243, distance: 27.5
click at [573, 243] on tr "1 x reduction for kids sofabed 14-17,99 years 7 214,70 € - 10 % 1.352,61 €" at bounding box center [422, 242] width 321 height 14
drag, startPoint x: 550, startPoint y: 226, endPoint x: 579, endPoint y: 225, distance: 29.7
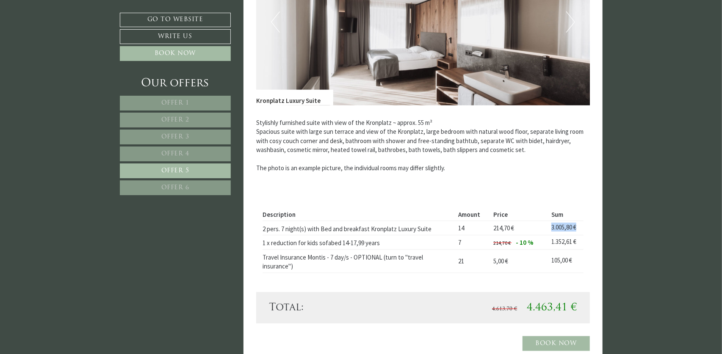
click at [579, 225] on td "3.005,80 €" at bounding box center [565, 228] width 35 height 14
click at [581, 203] on div "Description Amount Price Sum 2 pers. 7 night(s) with Bed and breakfast Kronplat…" at bounding box center [423, 240] width 334 height 102
click at [179, 134] on span "Offer 3" at bounding box center [175, 137] width 28 height 6
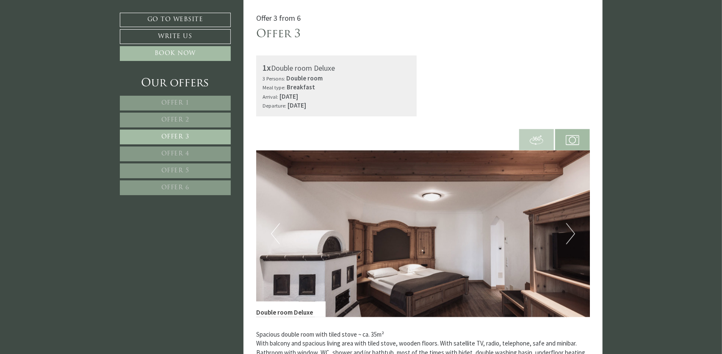
scroll to position [392, 0]
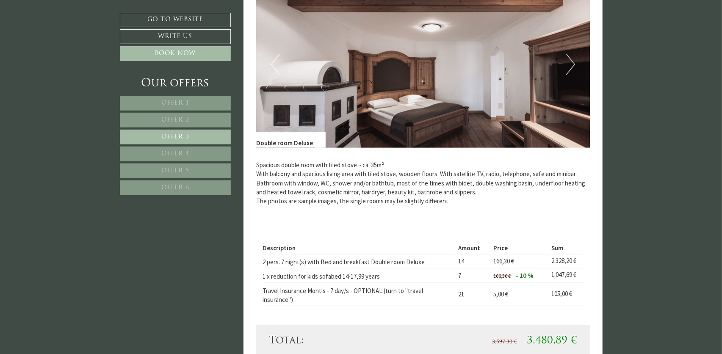
click at [179, 168] on span "Offer 5" at bounding box center [175, 171] width 28 height 6
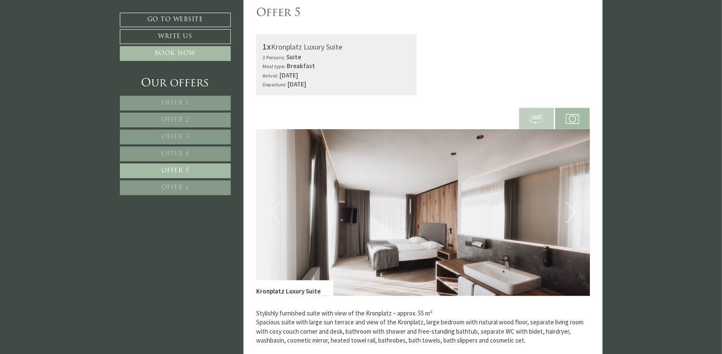
scroll to position [265, 0]
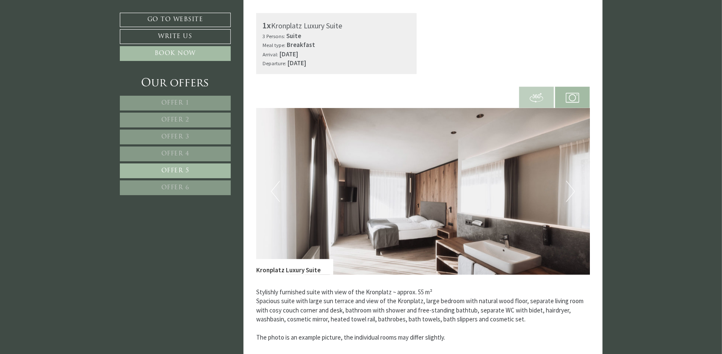
click at [573, 189] on button "Next" at bounding box center [570, 191] width 9 height 21
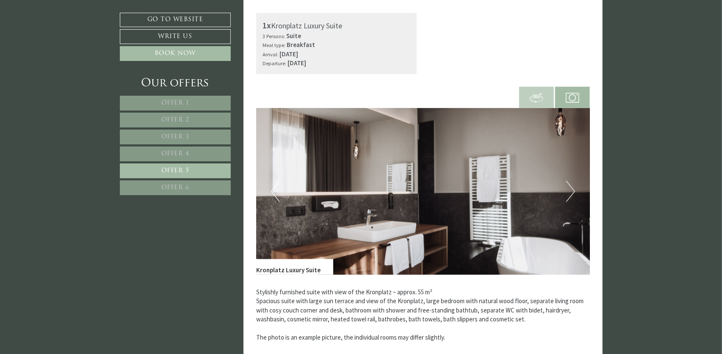
click at [573, 189] on button "Next" at bounding box center [570, 191] width 9 height 21
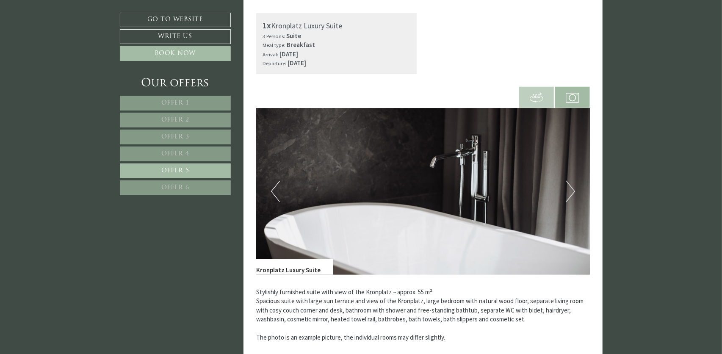
click at [573, 189] on button "Next" at bounding box center [570, 191] width 9 height 21
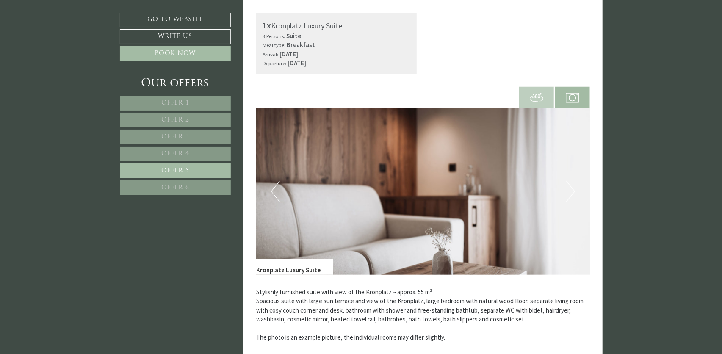
click at [573, 189] on button "Next" at bounding box center [570, 191] width 9 height 21
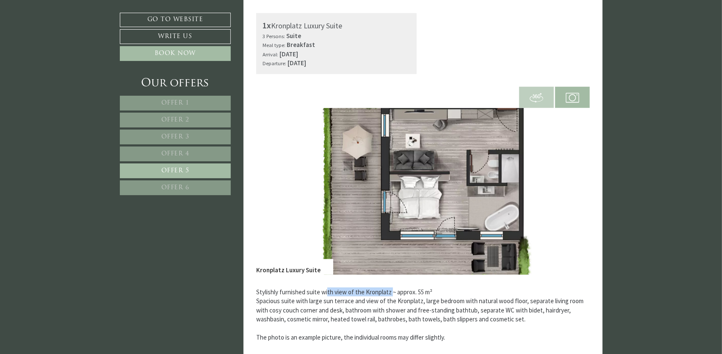
drag, startPoint x: 327, startPoint y: 294, endPoint x: 390, endPoint y: 294, distance: 63.1
click at [390, 294] on p "Stylishly furnished suite with view of the Kronplatz ~ approx. 55 m² Spacious s…" at bounding box center [423, 314] width 334 height 55
click at [500, 307] on p "Stylishly furnished suite with view of the Kronplatz ~ approx. 55 m² Spacious s…" at bounding box center [423, 314] width 334 height 55
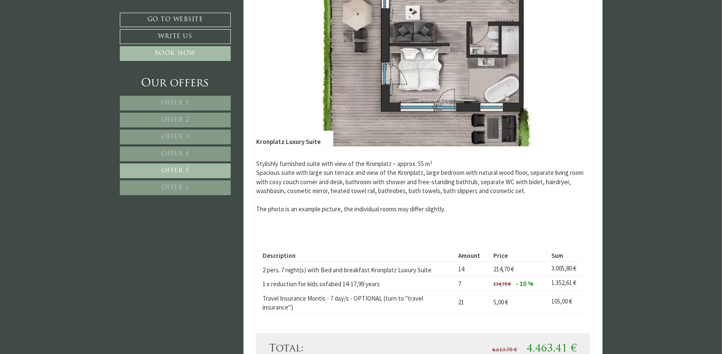
scroll to position [392, 0]
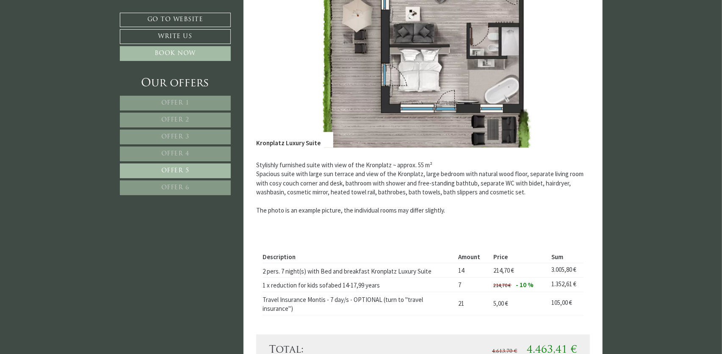
click at [174, 185] on span "Offer 6" at bounding box center [175, 188] width 28 height 6
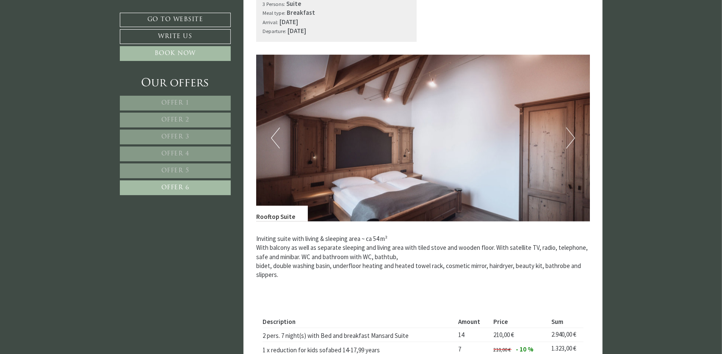
scroll to position [307, 0]
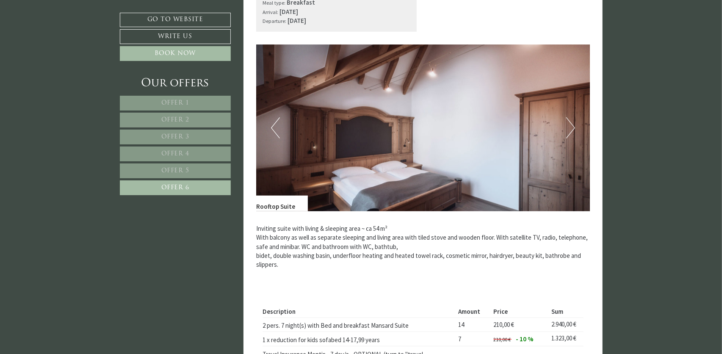
click at [191, 170] on link "Offer 5" at bounding box center [175, 170] width 111 height 15
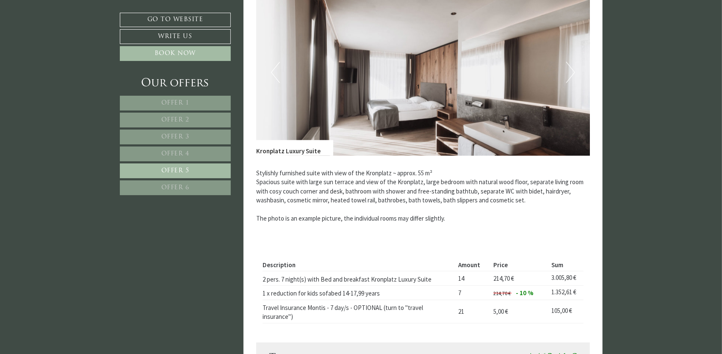
scroll to position [392, 0]
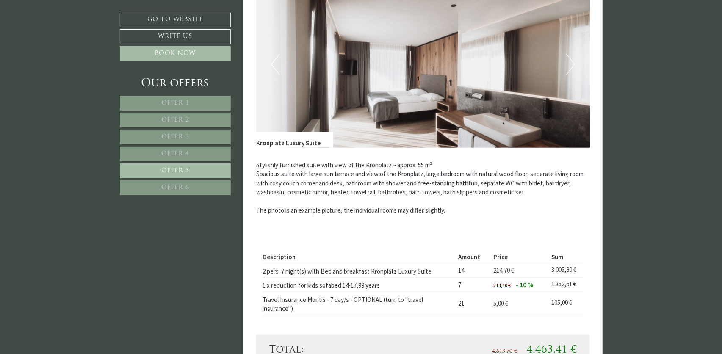
click at [155, 185] on link "Offer 6" at bounding box center [175, 187] width 111 height 15
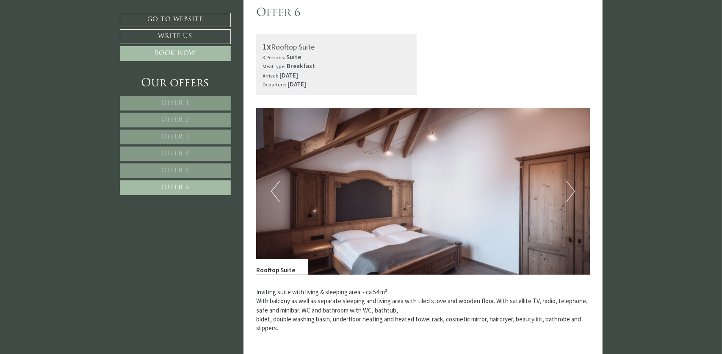
scroll to position [265, 0]
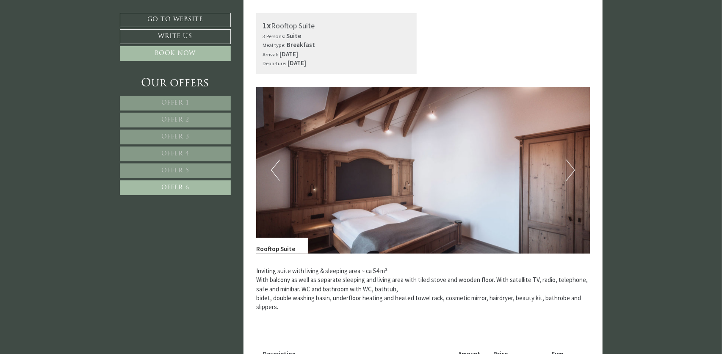
click at [568, 169] on button "Next" at bounding box center [570, 170] width 9 height 21
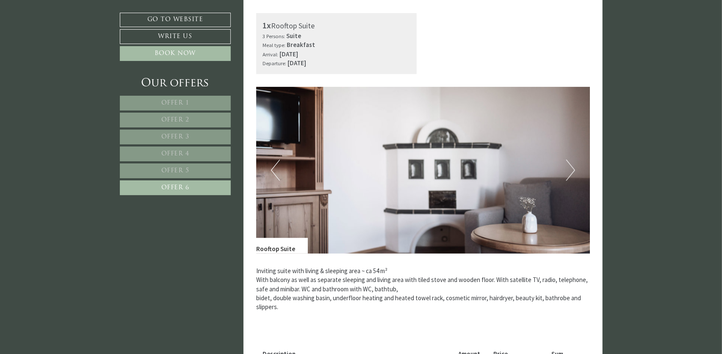
click at [570, 169] on button "Next" at bounding box center [570, 170] width 9 height 21
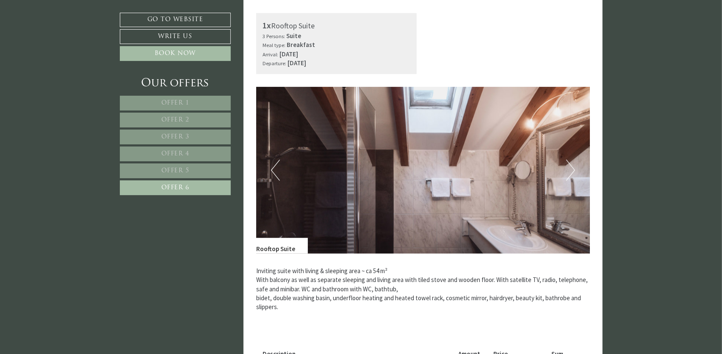
click at [570, 169] on button "Next" at bounding box center [570, 170] width 9 height 21
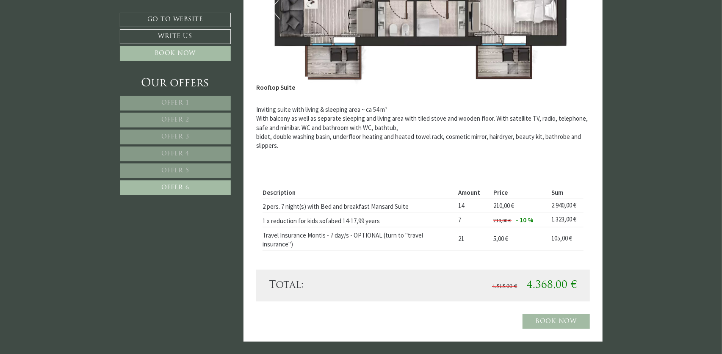
scroll to position [434, 0]
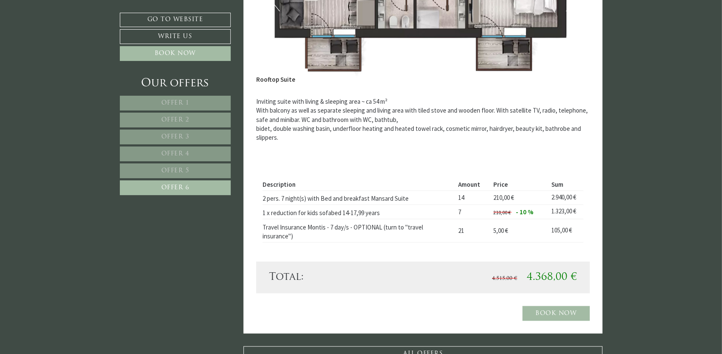
click at [175, 168] on span "Offer 5" at bounding box center [175, 171] width 28 height 6
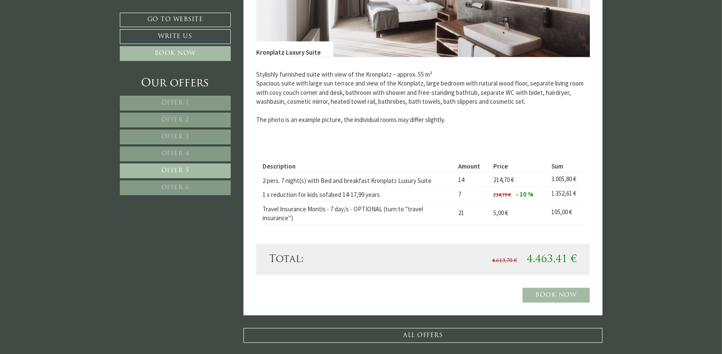
scroll to position [519, 0]
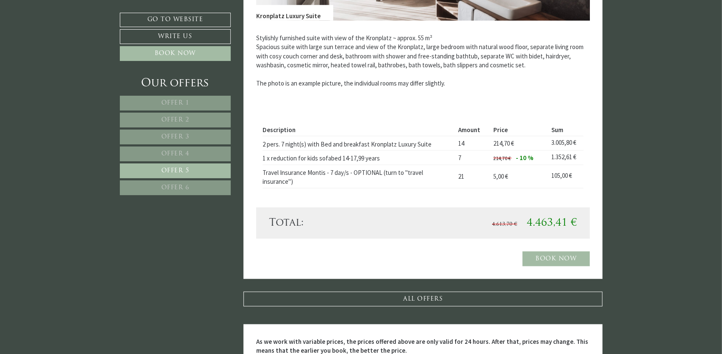
click at [176, 190] on link "Offer 6" at bounding box center [175, 187] width 111 height 15
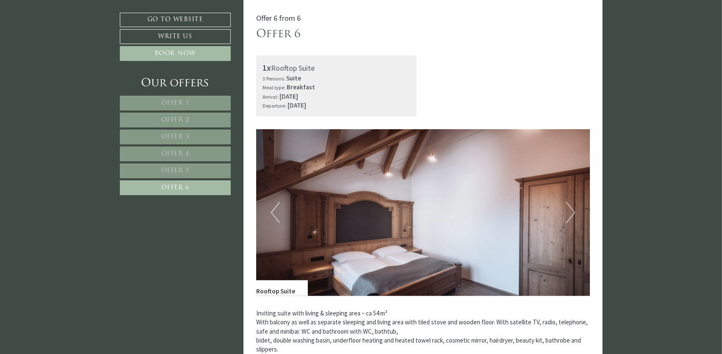
click at [169, 168] on span "Offer 5" at bounding box center [175, 171] width 28 height 6
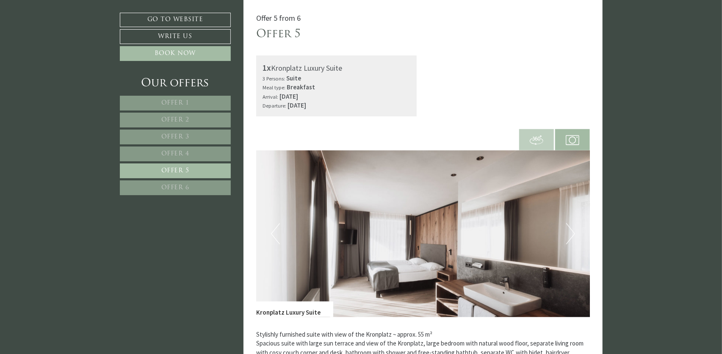
click at [567, 234] on button "Next" at bounding box center [570, 233] width 9 height 21
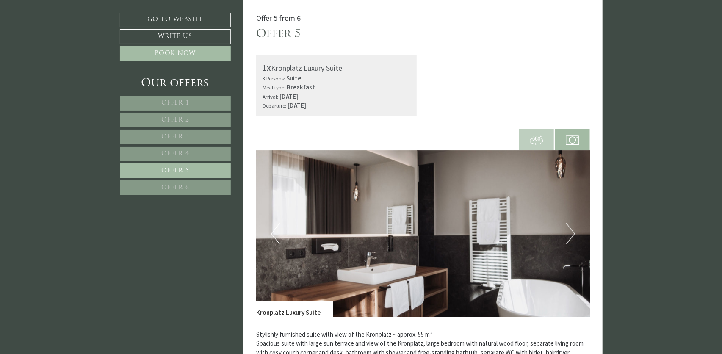
click at [567, 234] on button "Next" at bounding box center [570, 233] width 9 height 21
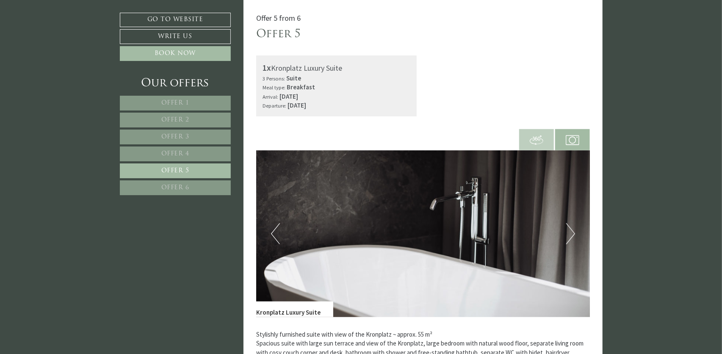
click at [567, 234] on button "Next" at bounding box center [570, 233] width 9 height 21
click at [572, 235] on button "Next" at bounding box center [570, 233] width 9 height 21
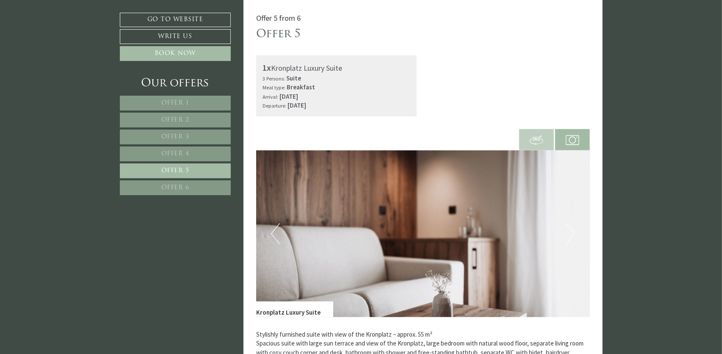
click at [572, 235] on button "Next" at bounding box center [570, 233] width 9 height 21
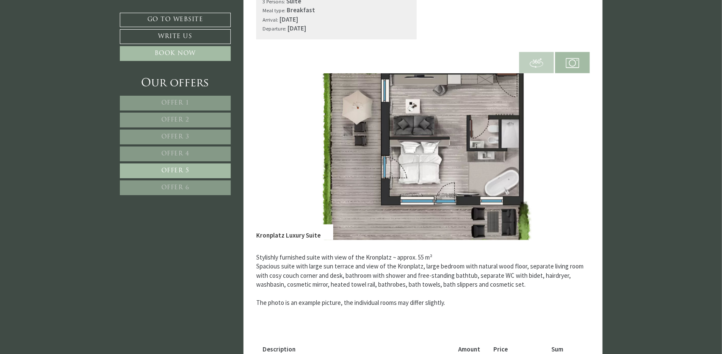
scroll to position [307, 0]
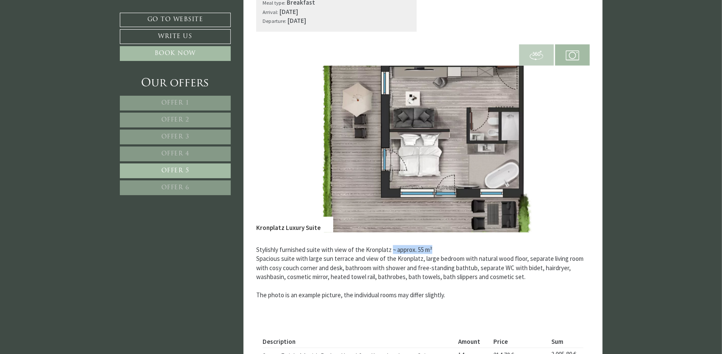
drag, startPoint x: 433, startPoint y: 248, endPoint x: 388, endPoint y: 250, distance: 44.5
click at [388, 250] on p "Stylishly furnished suite with view of the Kronplatz ~ approx. 55 m² Spacious s…" at bounding box center [423, 272] width 334 height 55
click at [420, 287] on p "Stylishly furnished suite with view of the Kronplatz ~ approx. 55 m² Spacious s…" at bounding box center [423, 272] width 334 height 55
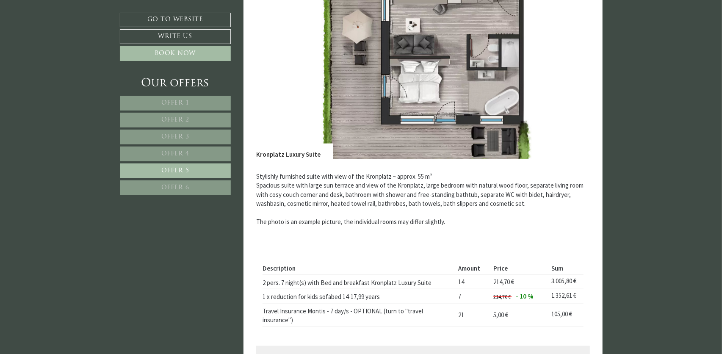
scroll to position [392, 0]
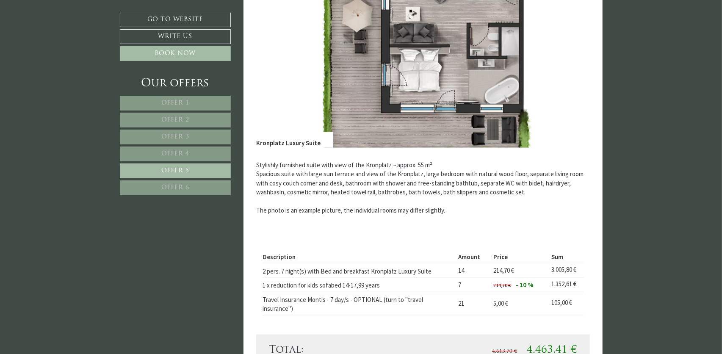
click at [178, 188] on span "Offer 6" at bounding box center [175, 188] width 28 height 6
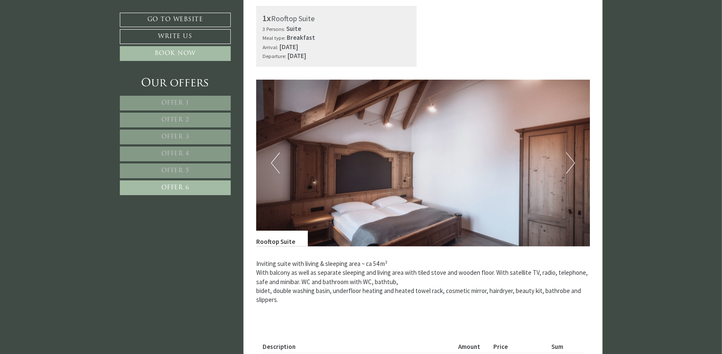
scroll to position [265, 0]
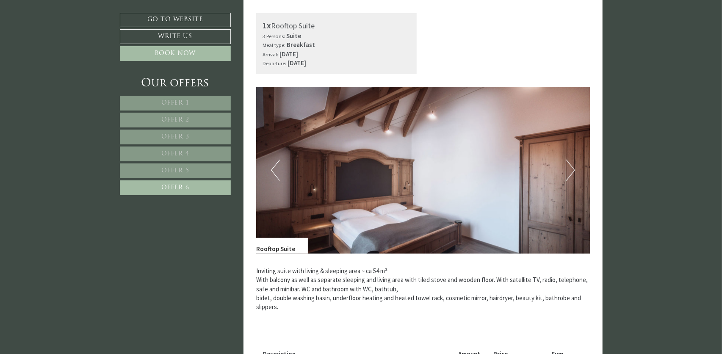
click at [571, 166] on button "Next" at bounding box center [570, 170] width 9 height 21
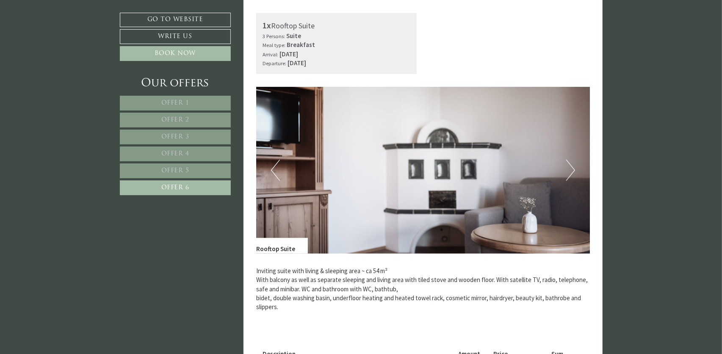
click at [571, 166] on button "Next" at bounding box center [570, 170] width 9 height 21
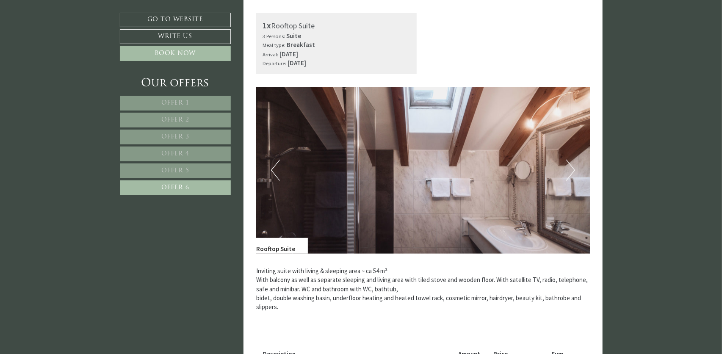
click at [571, 166] on button "Next" at bounding box center [570, 170] width 9 height 21
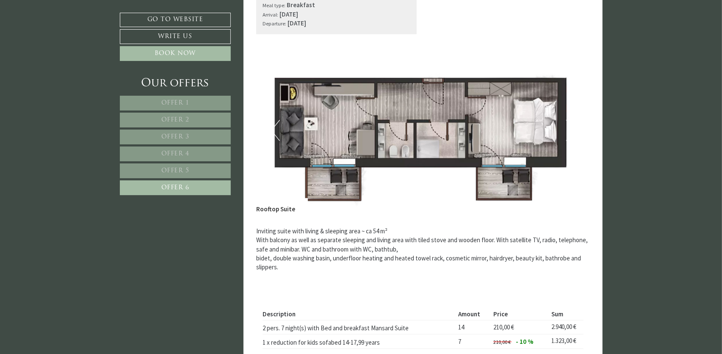
scroll to position [307, 0]
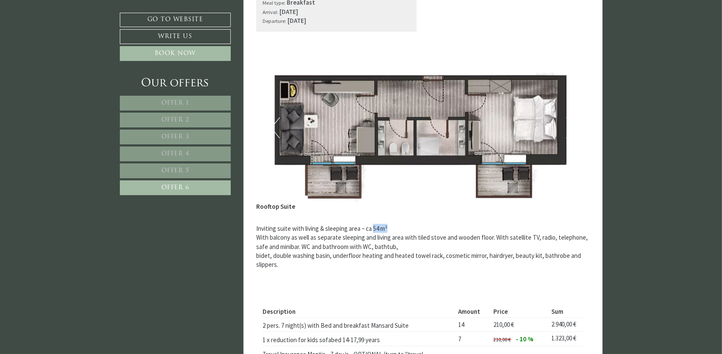
drag, startPoint x: 374, startPoint y: 229, endPoint x: 406, endPoint y: 228, distance: 32.6
click at [401, 228] on p "Inviting suite with living & sleeping area ~ ca 54 m² With balcony as well as s…" at bounding box center [423, 246] width 334 height 45
click at [459, 232] on p "Inviting suite with living & sleeping area ~ ca 54 m² With balcony as well as s…" at bounding box center [423, 246] width 334 height 45
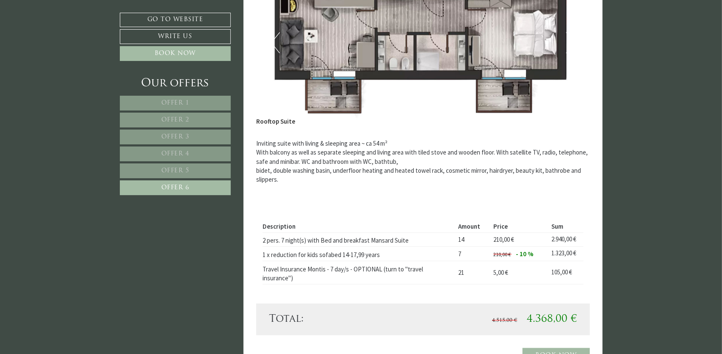
scroll to position [392, 0]
drag, startPoint x: 528, startPoint y: 318, endPoint x: 612, endPoint y: 319, distance: 83.8
click at [596, 323] on div "Offer 6 from 6 Offer 6 1x Rooftop Suite 3 Persons: Suite Meal type: Breakfast A…" at bounding box center [422, 103] width 359 height 545
click at [201, 133] on link "Offer 3" at bounding box center [175, 137] width 111 height 15
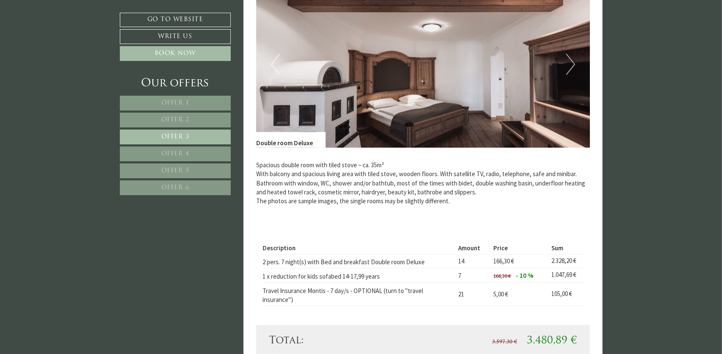
click at [188, 186] on span "Offer 6" at bounding box center [175, 188] width 28 height 6
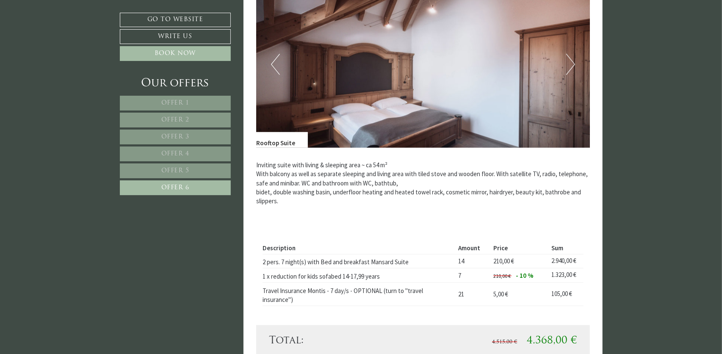
scroll to position [349, 0]
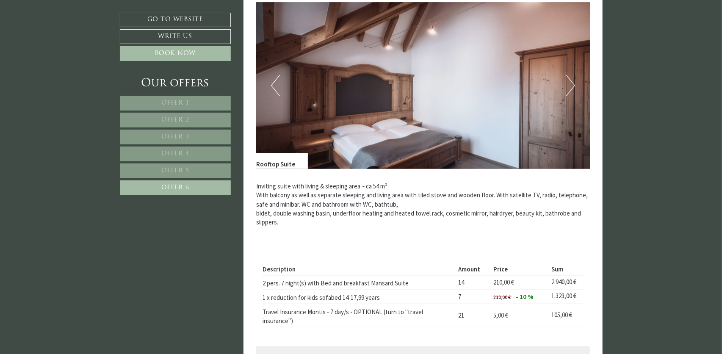
click at [574, 86] on button "Next" at bounding box center [570, 85] width 9 height 21
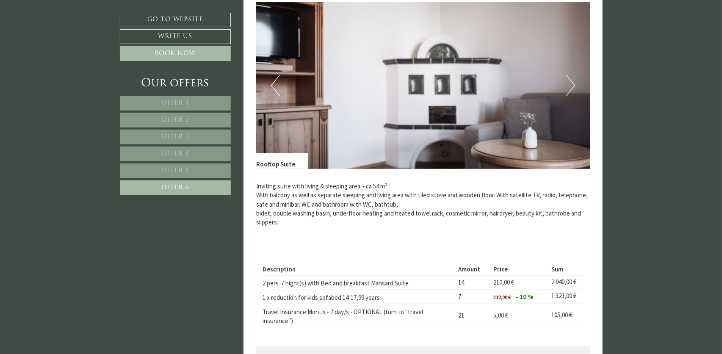
click at [574, 86] on button "Next" at bounding box center [570, 85] width 9 height 21
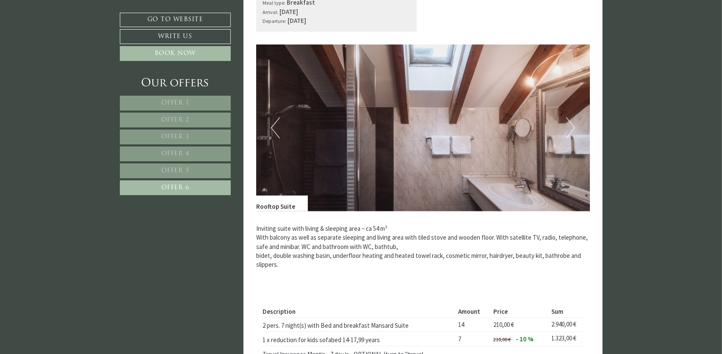
scroll to position [307, 0]
click at [572, 125] on button "Next" at bounding box center [570, 127] width 9 height 21
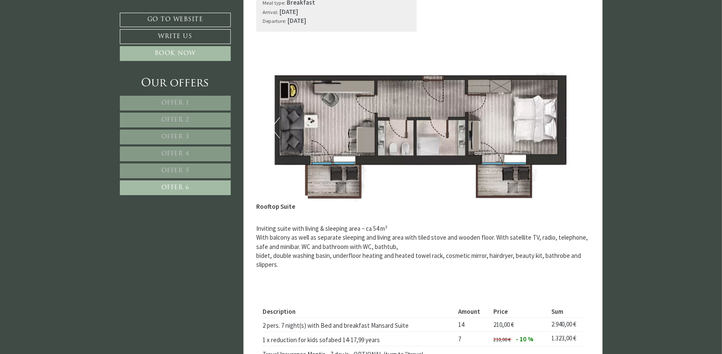
click at [178, 149] on link "Offer 4" at bounding box center [175, 153] width 111 height 15
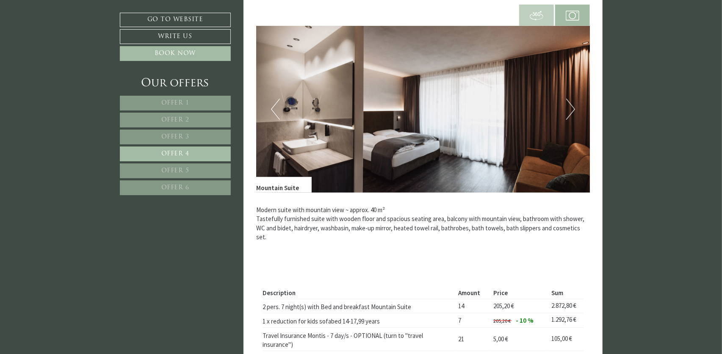
scroll to position [349, 0]
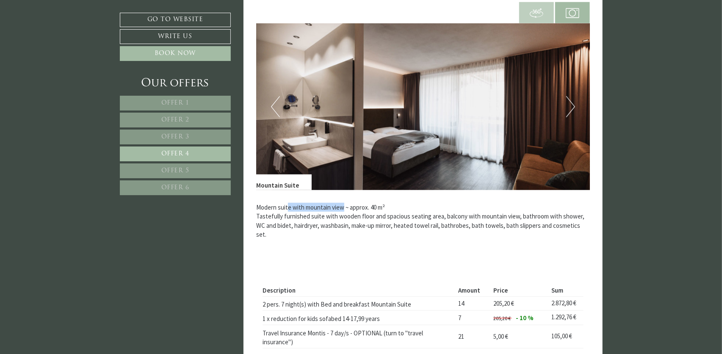
drag, startPoint x: 289, startPoint y: 207, endPoint x: 343, endPoint y: 208, distance: 54.2
click at [343, 208] on p "Modern suite with mountain view ~ approx. 40 m² Tastefully furnished suite with…" at bounding box center [423, 225] width 334 height 45
click at [353, 225] on p "Modern suite with mountain view ~ approx. 40 m² Tastefully furnished suite with…" at bounding box center [423, 225] width 334 height 45
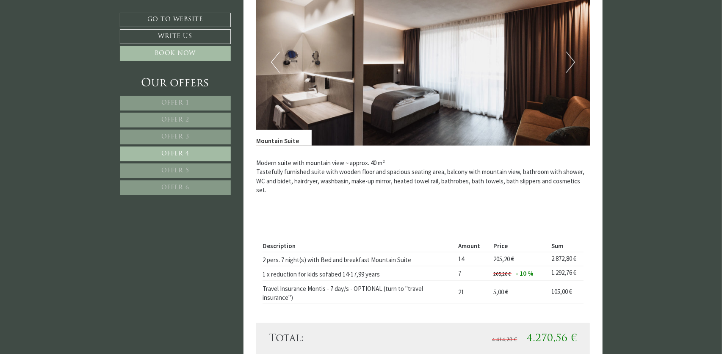
scroll to position [392, 0]
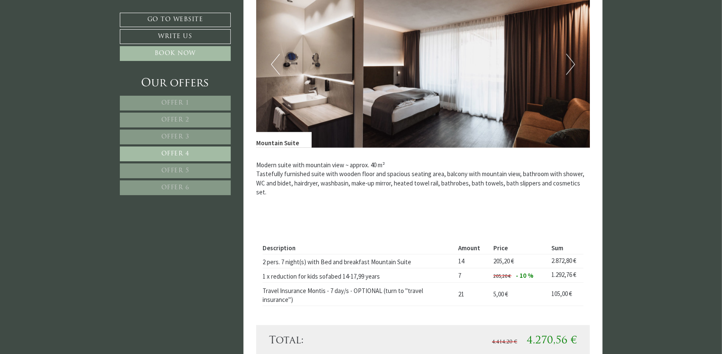
click at [574, 63] on button "Next" at bounding box center [570, 64] width 9 height 21
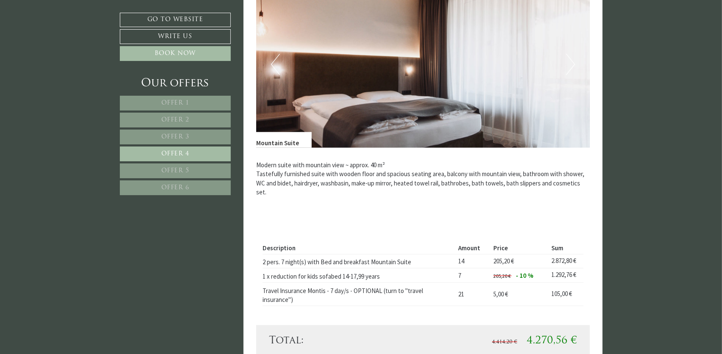
click at [574, 63] on button "Next" at bounding box center [570, 64] width 9 height 21
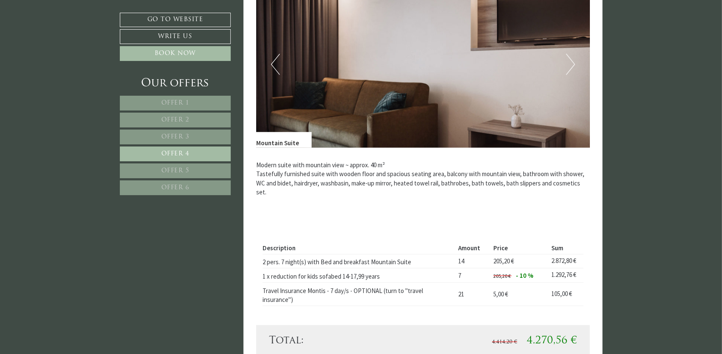
click at [574, 63] on button "Next" at bounding box center [570, 64] width 9 height 21
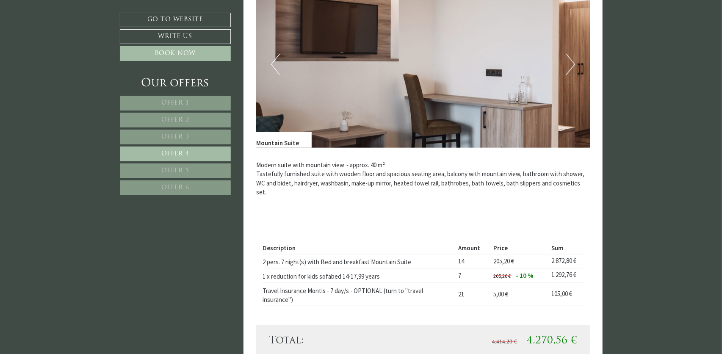
click at [574, 63] on button "Next" at bounding box center [570, 64] width 9 height 21
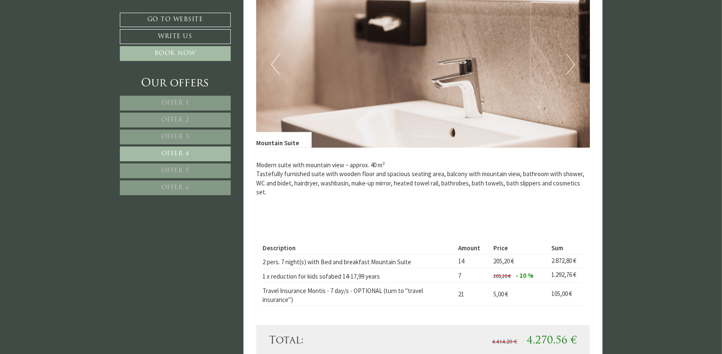
click at [574, 63] on button "Next" at bounding box center [570, 64] width 9 height 21
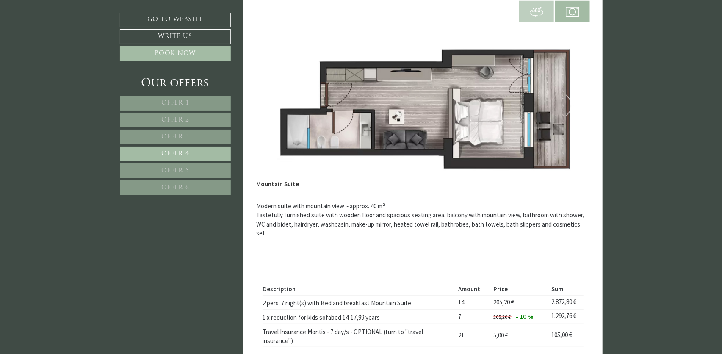
scroll to position [349, 0]
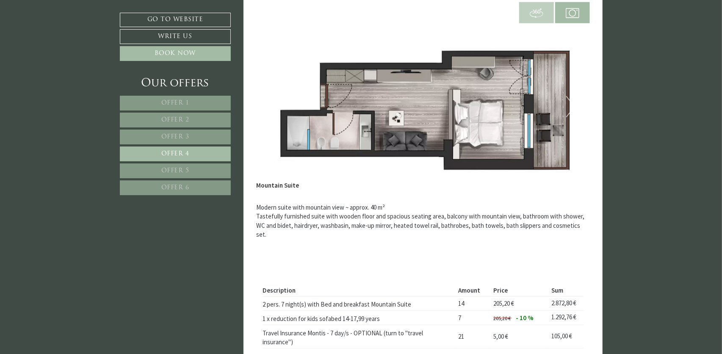
click at [570, 107] on button "Next" at bounding box center [570, 106] width 9 height 21
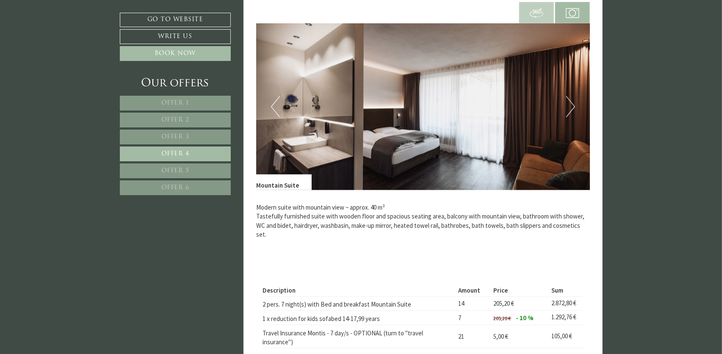
click at [570, 106] on button "Next" at bounding box center [570, 106] width 9 height 21
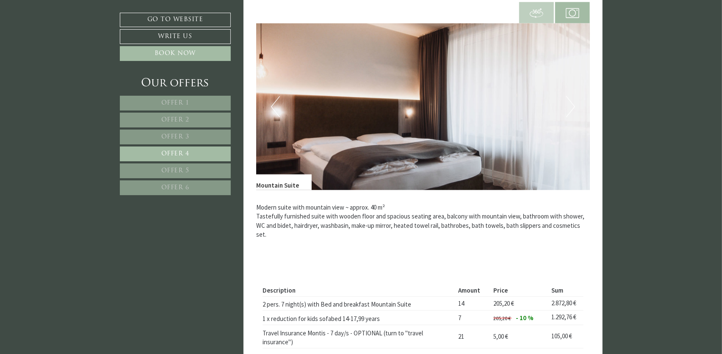
click at [570, 106] on button "Next" at bounding box center [570, 106] width 9 height 21
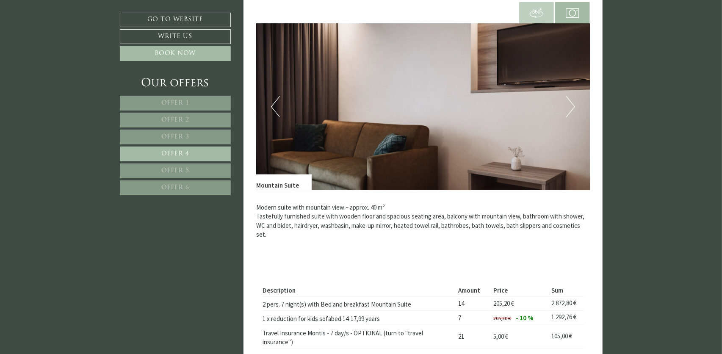
click at [570, 106] on button "Next" at bounding box center [570, 106] width 9 height 21
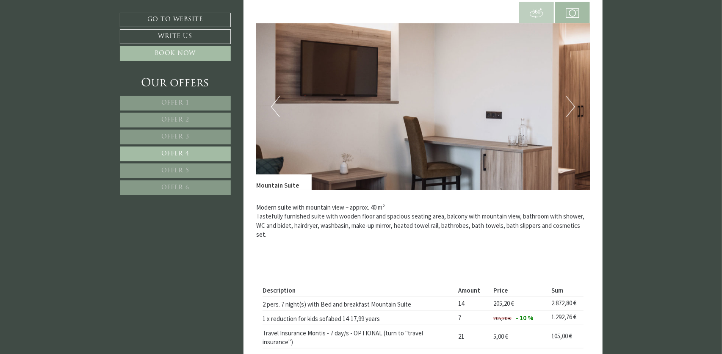
click at [570, 106] on button "Next" at bounding box center [570, 106] width 9 height 21
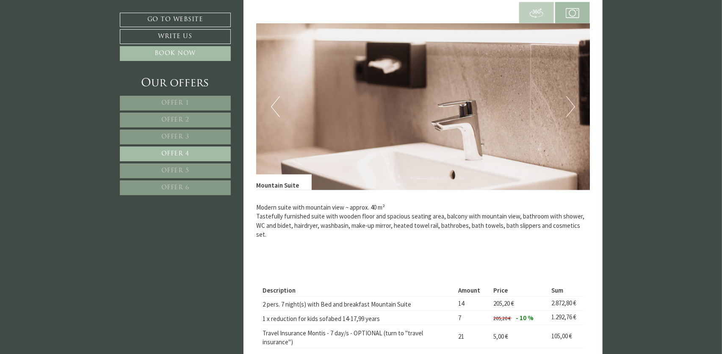
click at [570, 106] on button "Next" at bounding box center [570, 106] width 9 height 21
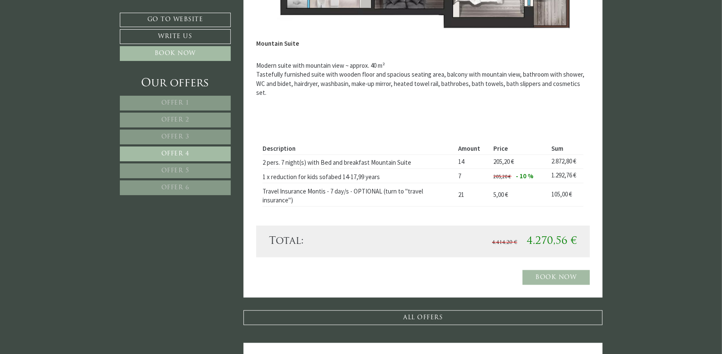
scroll to position [519, 0]
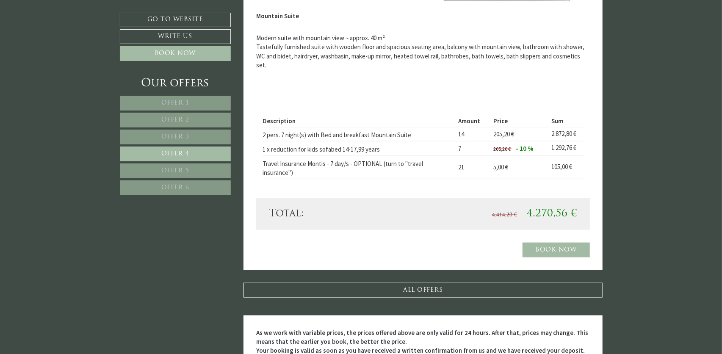
click at [186, 182] on link "Offer 6" at bounding box center [175, 187] width 111 height 15
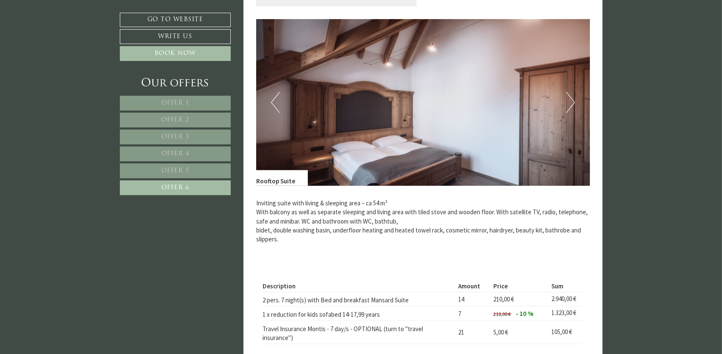
scroll to position [307, 0]
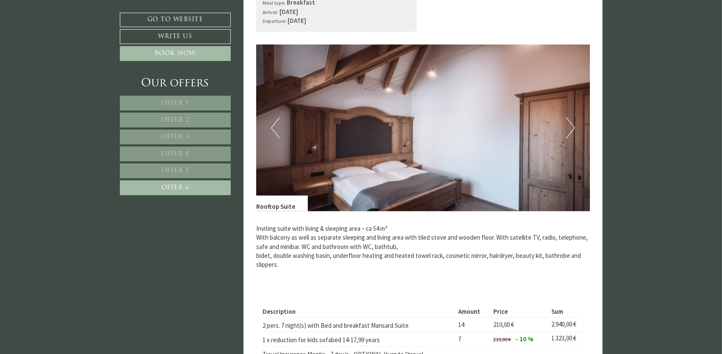
click at [572, 122] on button "Next" at bounding box center [570, 127] width 9 height 21
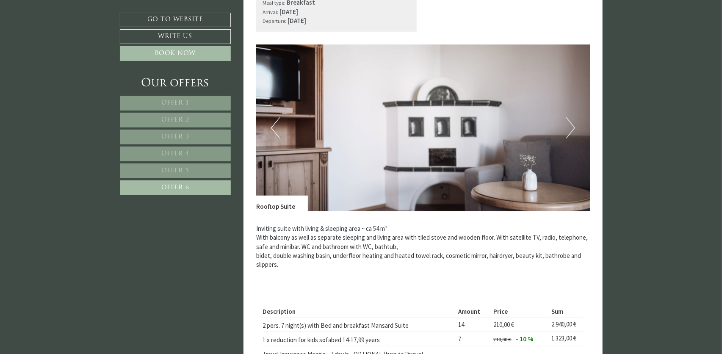
click at [571, 127] on button "Next" at bounding box center [570, 127] width 9 height 21
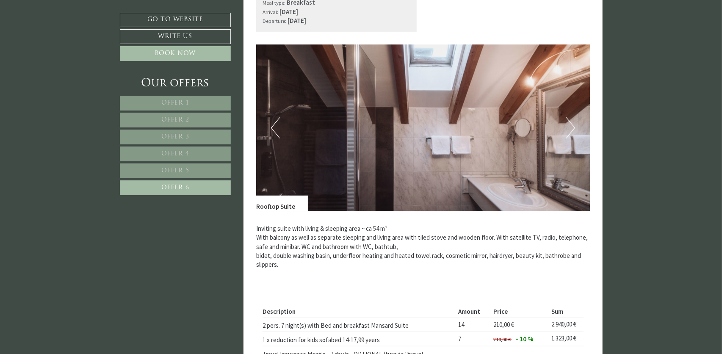
click at [571, 127] on button "Next" at bounding box center [570, 127] width 9 height 21
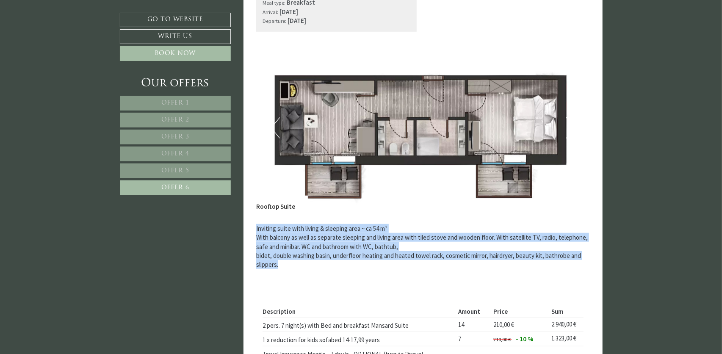
drag, startPoint x: 256, startPoint y: 227, endPoint x: 298, endPoint y: 267, distance: 58.1
click at [298, 267] on p "Inviting suite with living & sleeping area ~ ca 54 m² With balcony as well as s…" at bounding box center [423, 246] width 334 height 45
copy p "Inviting suite with living & sleeping area ~ ca 54 m² With balcony as well as s…"
click at [455, 232] on p "Inviting suite with living & sleeping area ~ ca 54 m² With balcony as well as s…" at bounding box center [423, 246] width 334 height 45
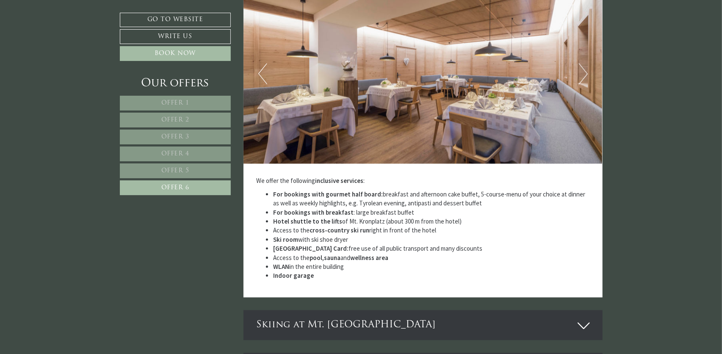
scroll to position [1111, 0]
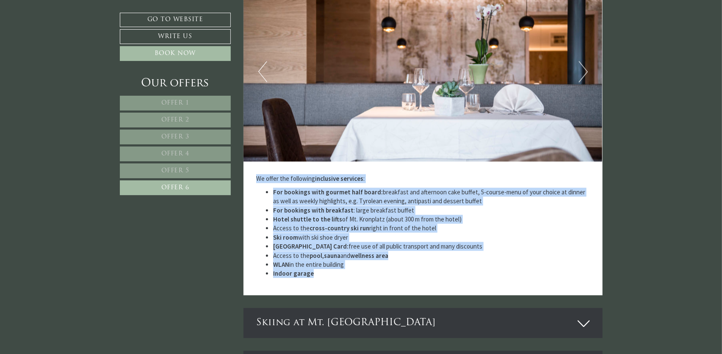
drag, startPoint x: 257, startPoint y: 177, endPoint x: 351, endPoint y: 273, distance: 133.8
click at [351, 273] on div "We offer the following inclusive services : For bookings with gourmet half boar…" at bounding box center [422, 228] width 359 height 134
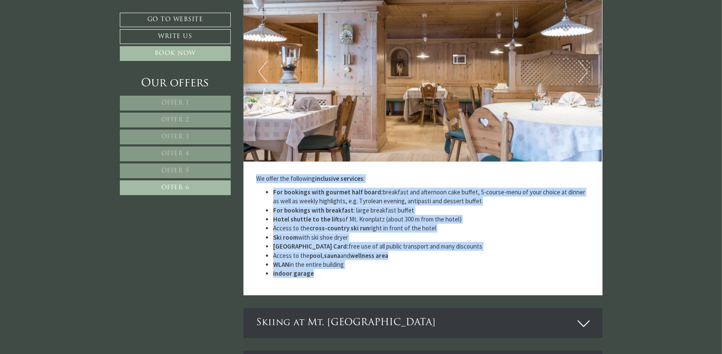
copy div "We offer the following inclusive services : For bookings with gourmet half boar…"
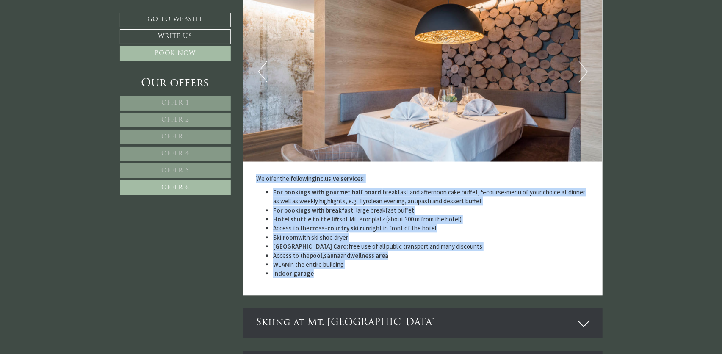
copy div "We offer the following inclusive services : For bookings with gourmet half boar…"
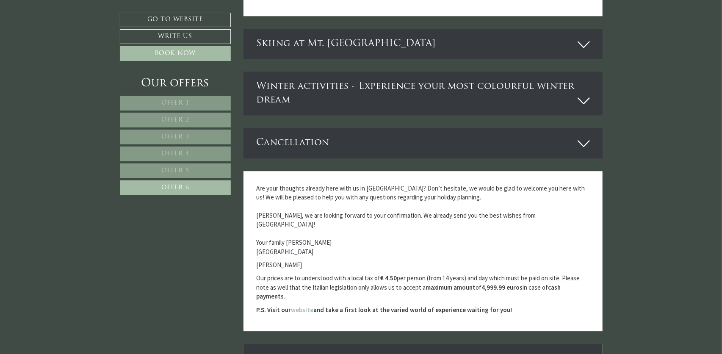
scroll to position [1365, 0]
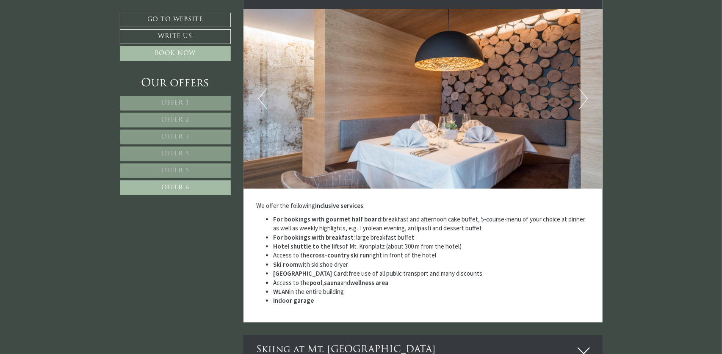
scroll to position [1111, 0]
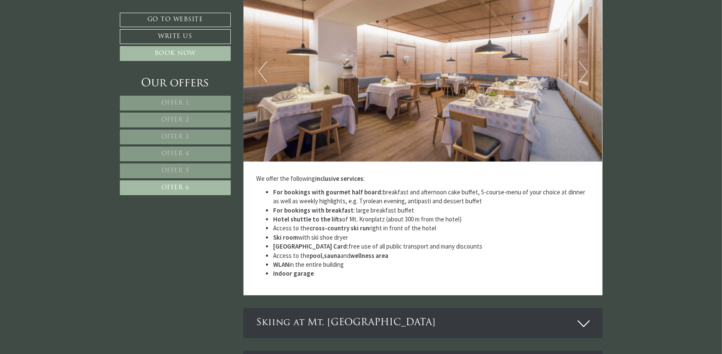
click at [606, 182] on div "Thank you for your request! We are pleased to fulfil your holiday wishes. Our h…" at bounding box center [423, 159] width 372 height 2306
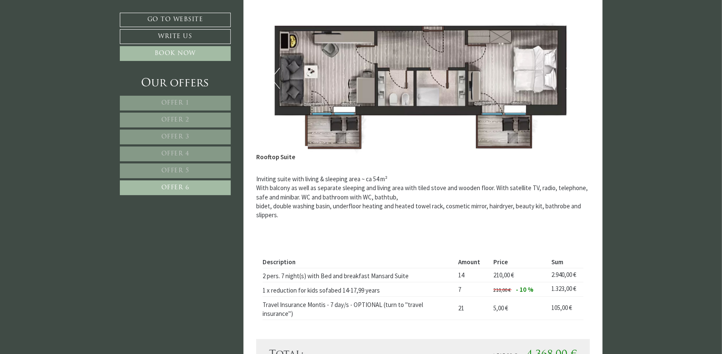
scroll to position [349, 0]
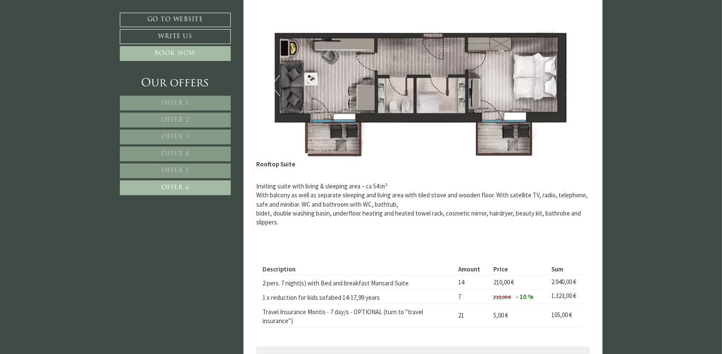
click at [193, 136] on link "Offer 3" at bounding box center [175, 137] width 111 height 15
